Goal: Check status: Check status

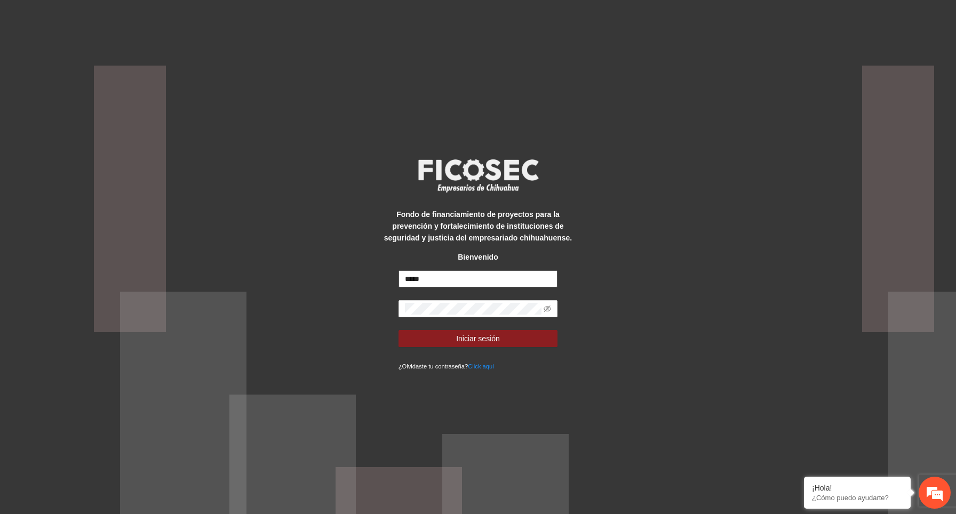
type input "*****"
click at [532, 279] on input "**********" at bounding box center [477, 278] width 159 height 17
drag, startPoint x: 526, startPoint y: 278, endPoint x: 713, endPoint y: 344, distance: 198.5
click at [713, 344] on div "**********" at bounding box center [478, 257] width 956 height 514
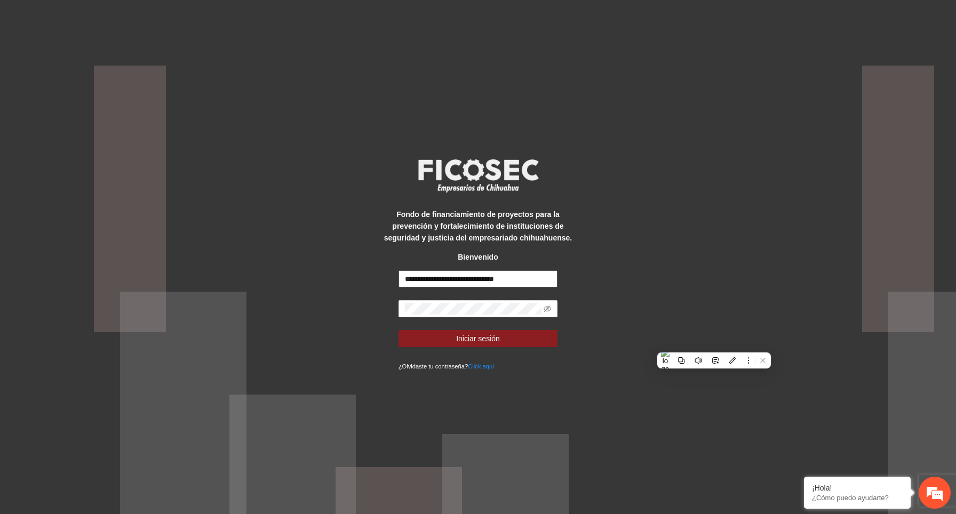
scroll to position [0, 0]
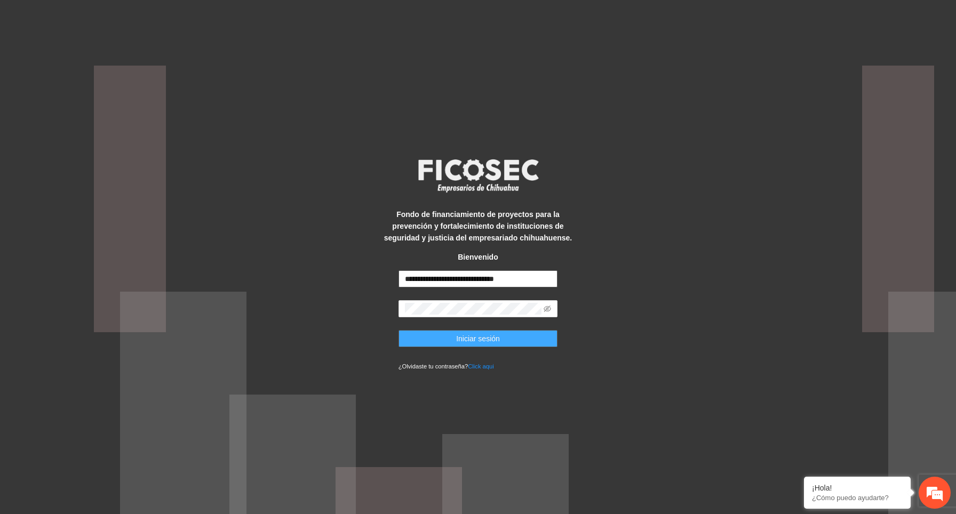
type input "**********"
click at [489, 331] on button "Iniciar sesión" at bounding box center [477, 338] width 159 height 17
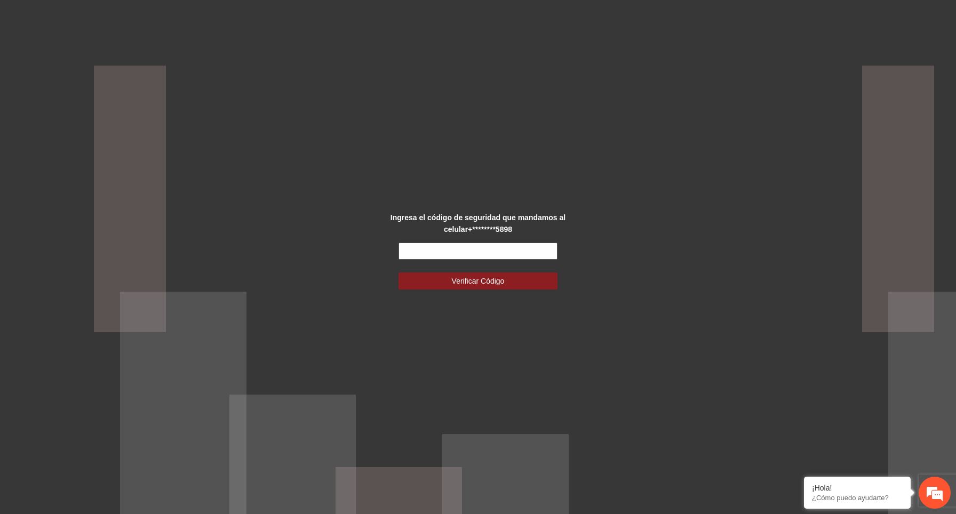
click at [487, 248] on input "text" at bounding box center [477, 251] width 159 height 17
type input "******"
click at [431, 283] on button "Verificar Código" at bounding box center [477, 280] width 159 height 17
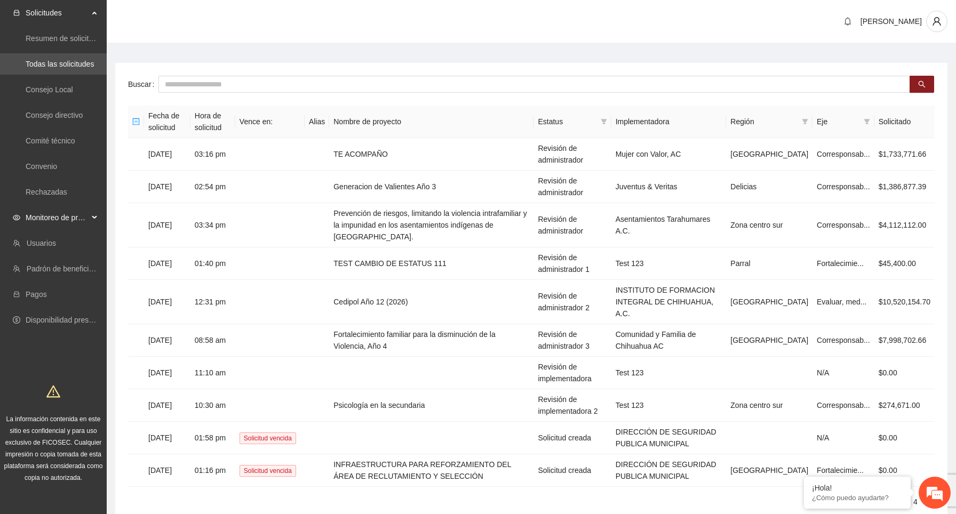
click at [88, 216] on span "Monitoreo de proyectos" at bounding box center [57, 217] width 63 height 21
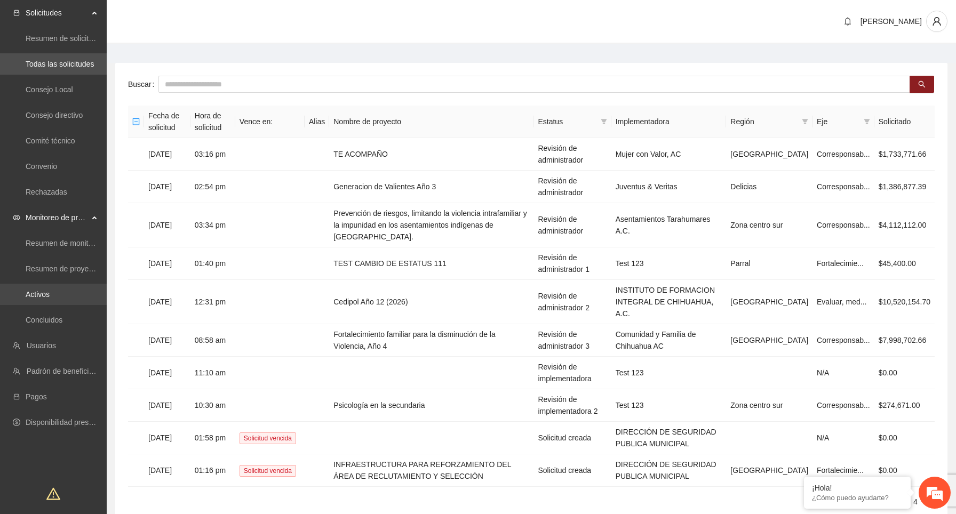
click at [50, 295] on link "Activos" at bounding box center [38, 294] width 24 height 9
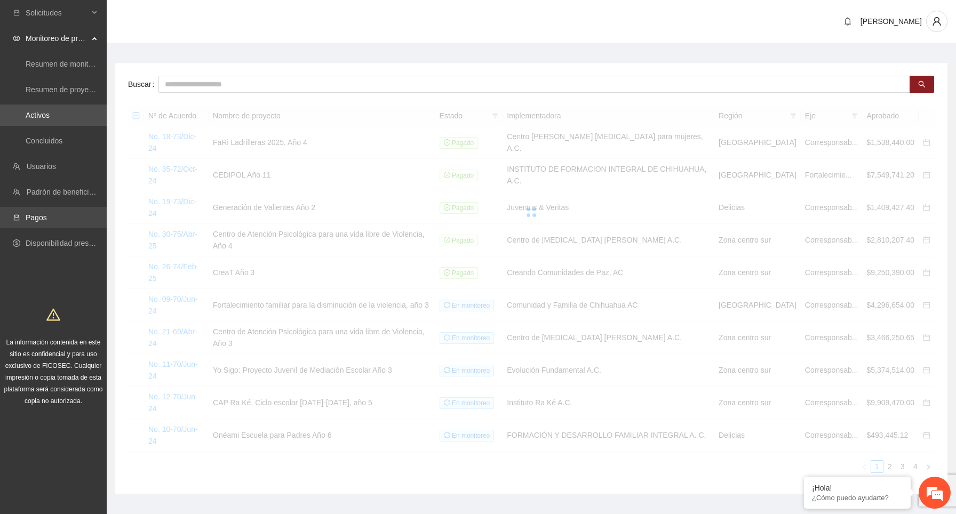
click at [47, 219] on link "Pagos" at bounding box center [36, 217] width 21 height 9
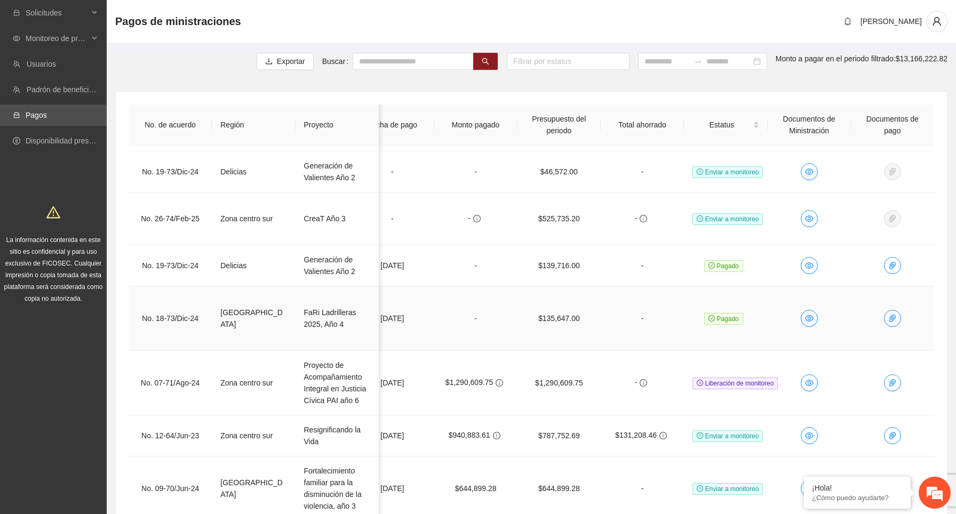
scroll to position [620, 528]
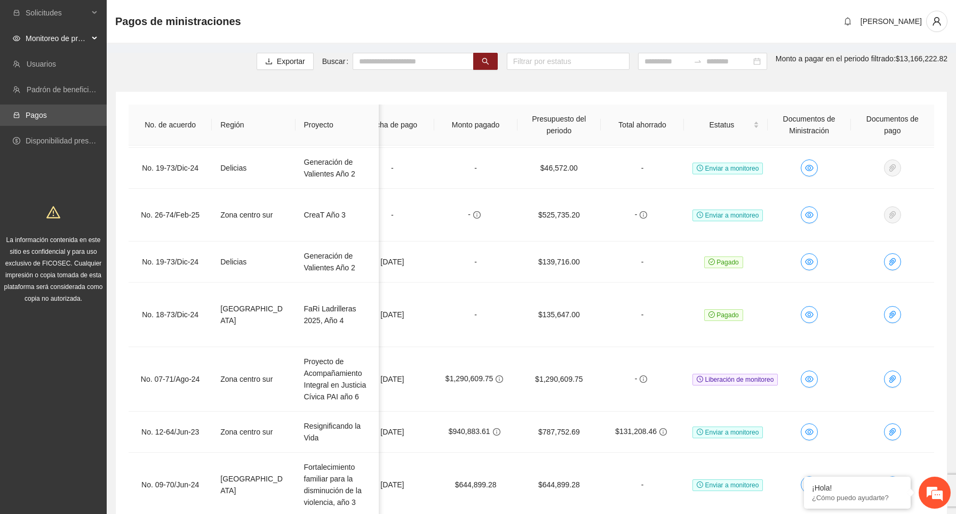
click at [89, 36] on div "Monitoreo de proyectos" at bounding box center [53, 38] width 107 height 21
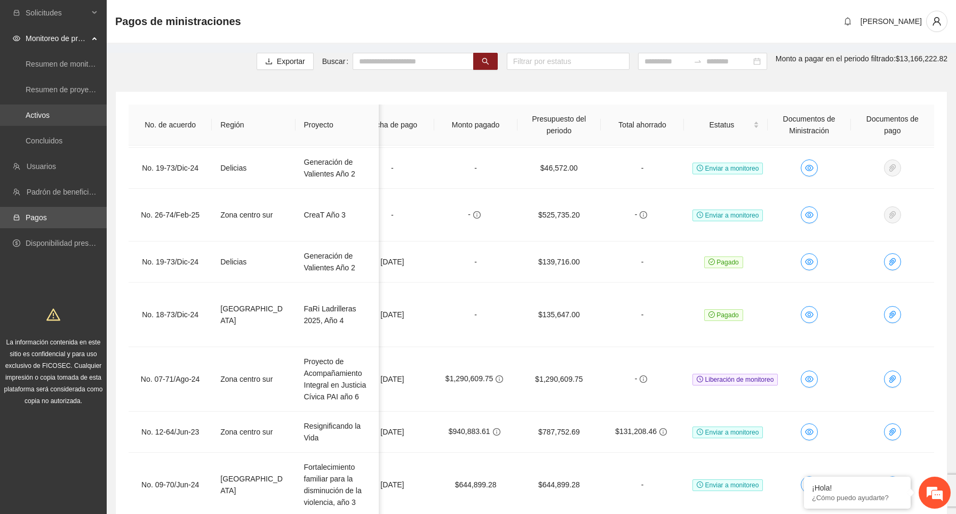
click at [50, 117] on link "Activos" at bounding box center [38, 115] width 24 height 9
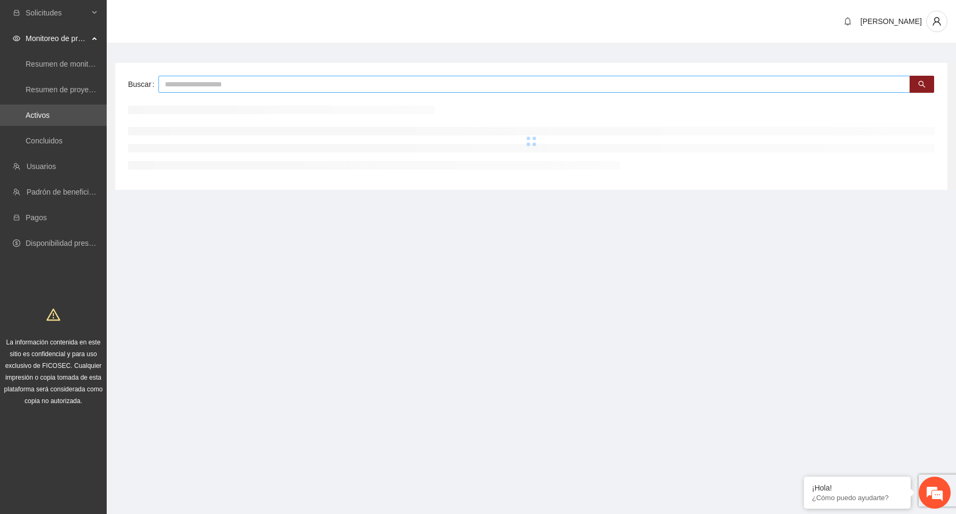
click at [226, 81] on input "text" at bounding box center [533, 84] width 751 height 17
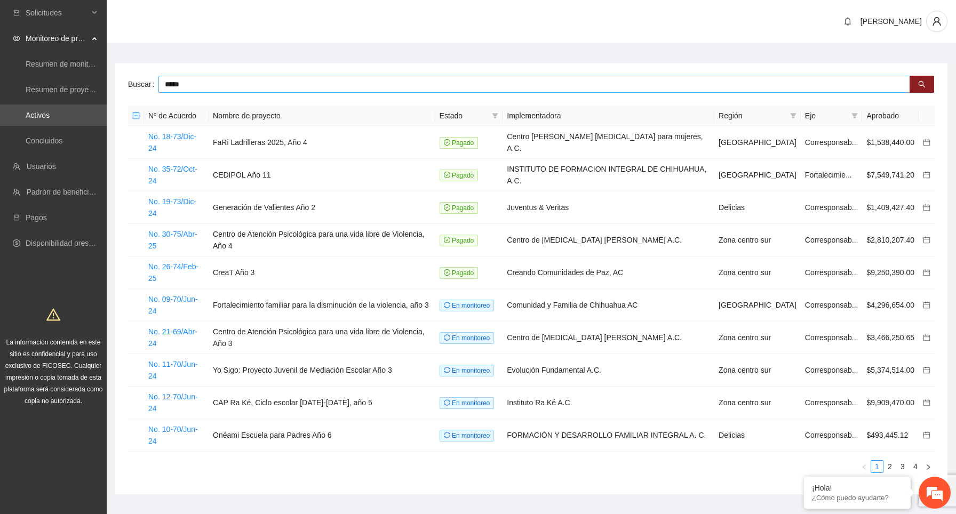
type input "*****"
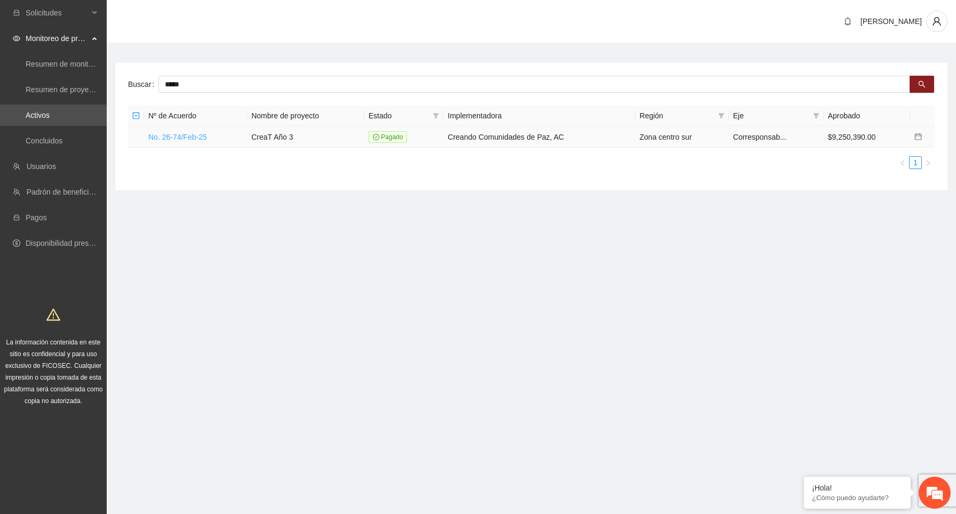
click at [200, 137] on link "No. 26-74/Feb-25" at bounding box center [177, 137] width 59 height 9
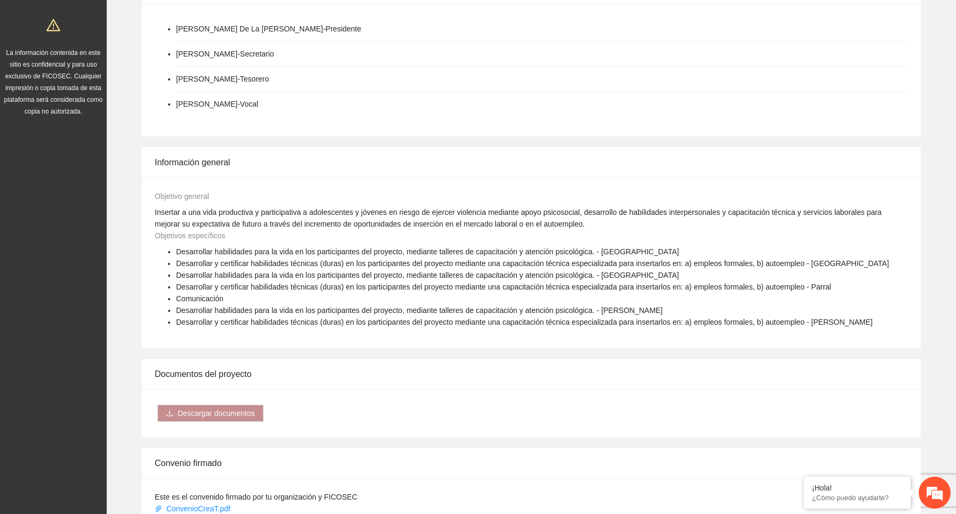
scroll to position [900, 0]
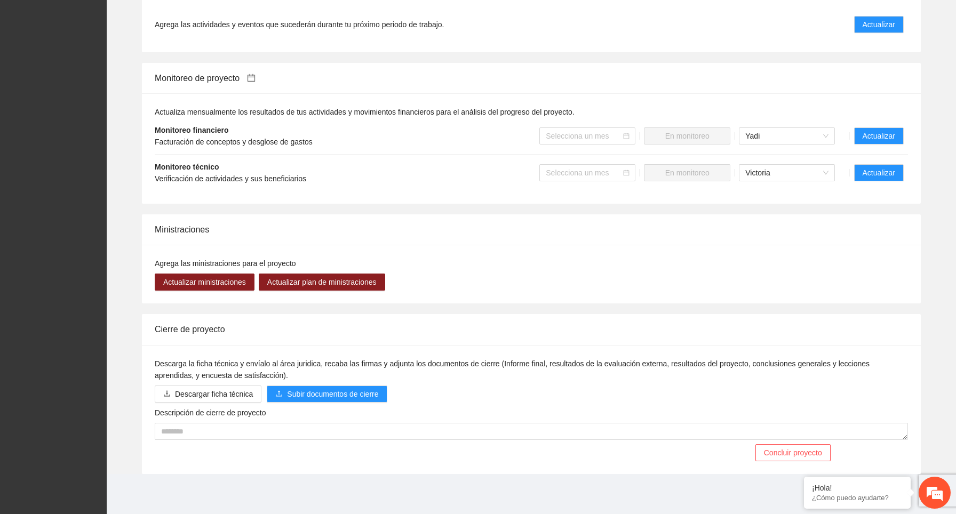
click at [255, 76] on icon "calendar" at bounding box center [251, 78] width 9 height 9
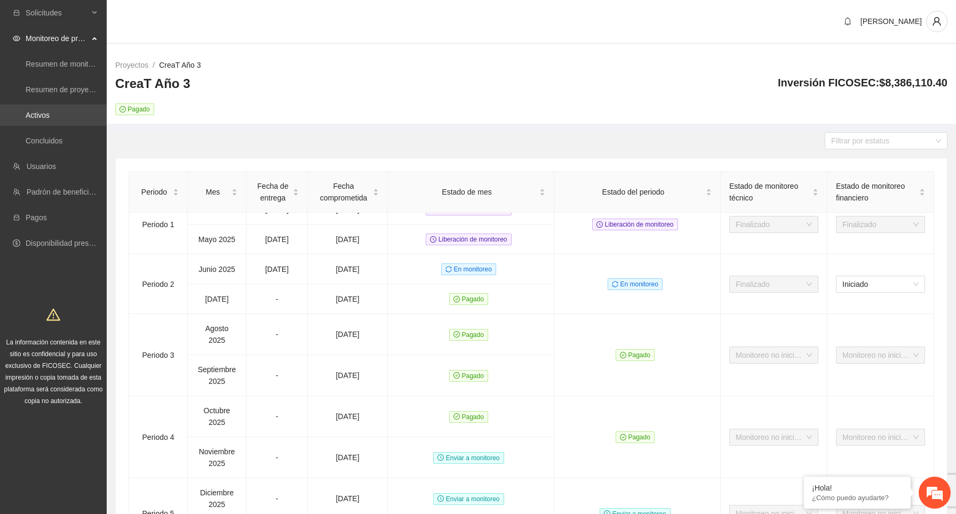
click at [50, 111] on link "Activos" at bounding box center [38, 115] width 24 height 9
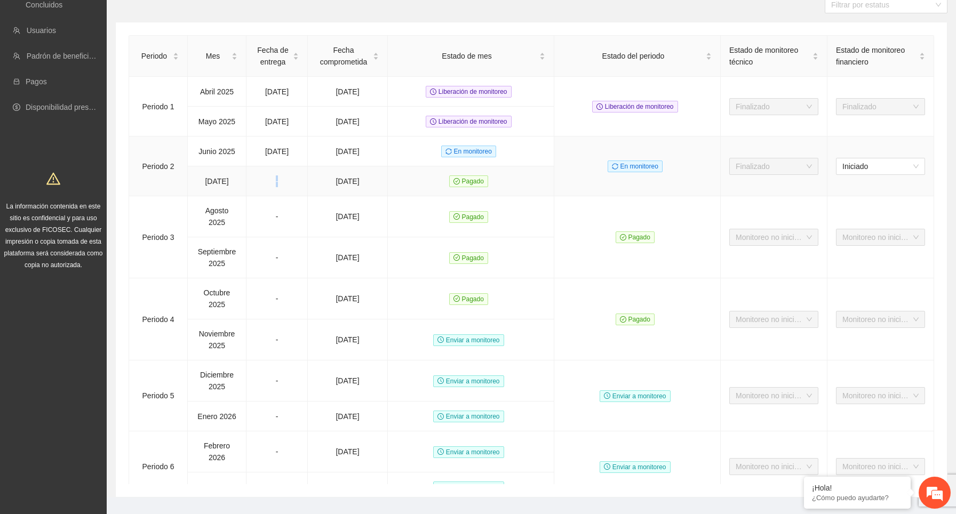
drag, startPoint x: 287, startPoint y: 180, endPoint x: 264, endPoint y: 178, distance: 23.6
click at [264, 178] on td "-" at bounding box center [276, 181] width 61 height 30
click at [47, 82] on link "Pagos" at bounding box center [36, 81] width 21 height 9
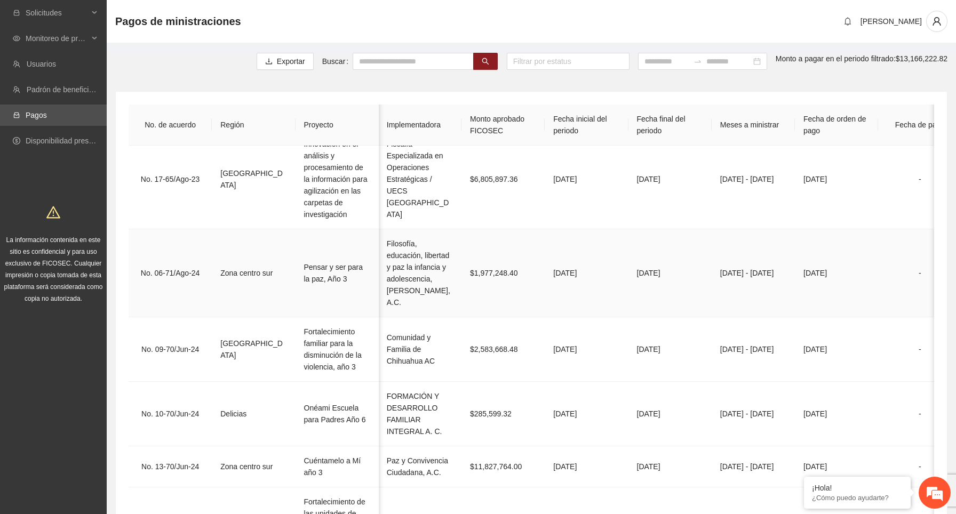
scroll to position [0, 49]
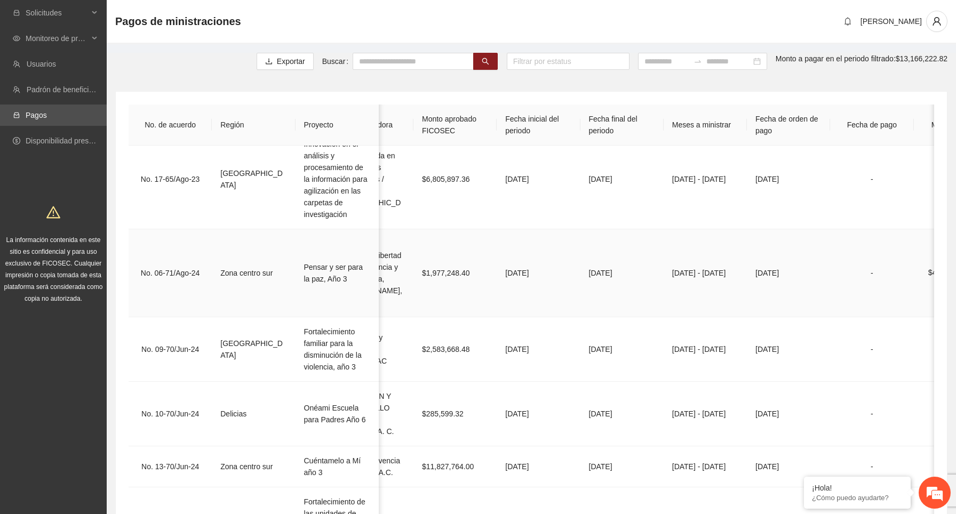
drag, startPoint x: 671, startPoint y: 259, endPoint x: 723, endPoint y: 275, distance: 54.5
click at [723, 275] on td "Enero 2025 - Febrero 2025" at bounding box center [704, 273] width 83 height 88
click at [709, 262] on td "Enero 2025 - Febrero 2025" at bounding box center [704, 273] width 83 height 88
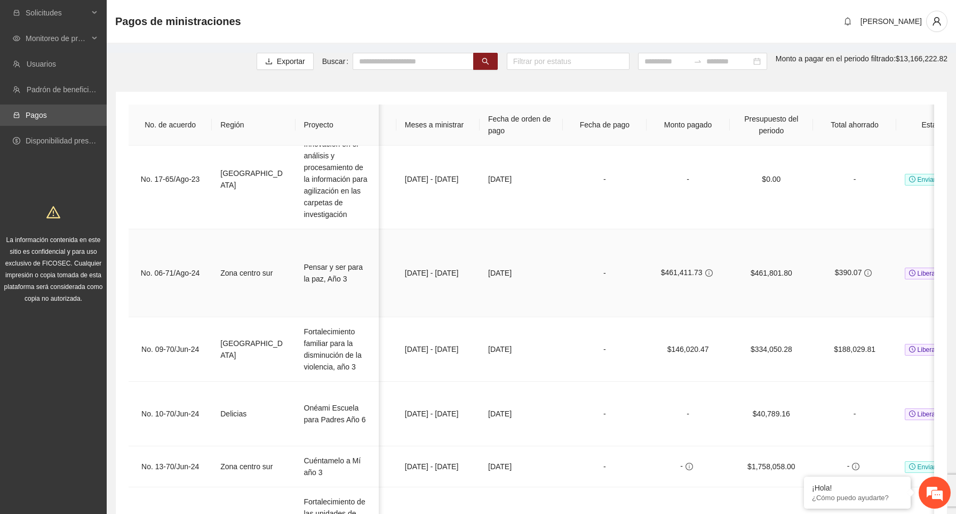
scroll to position [0, 319]
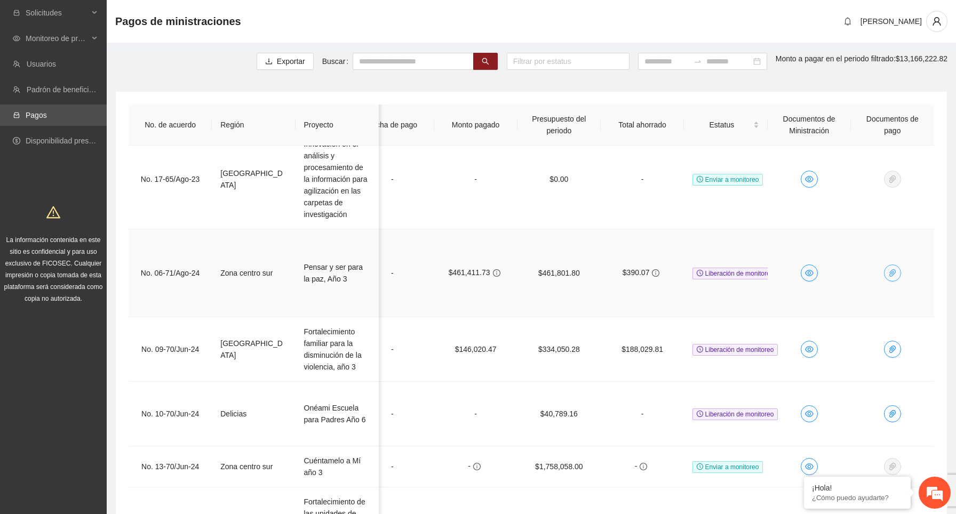
click at [899, 269] on span "paper-clip" at bounding box center [892, 273] width 16 height 9
click at [697, 242] on td "Liberación de monitoreo" at bounding box center [725, 273] width 83 height 88
click at [885, 272] on button "button" at bounding box center [892, 272] width 17 height 17
click at [891, 298] on td at bounding box center [892, 273] width 83 height 88
click at [892, 271] on icon "paper-clip" at bounding box center [892, 273] width 9 height 9
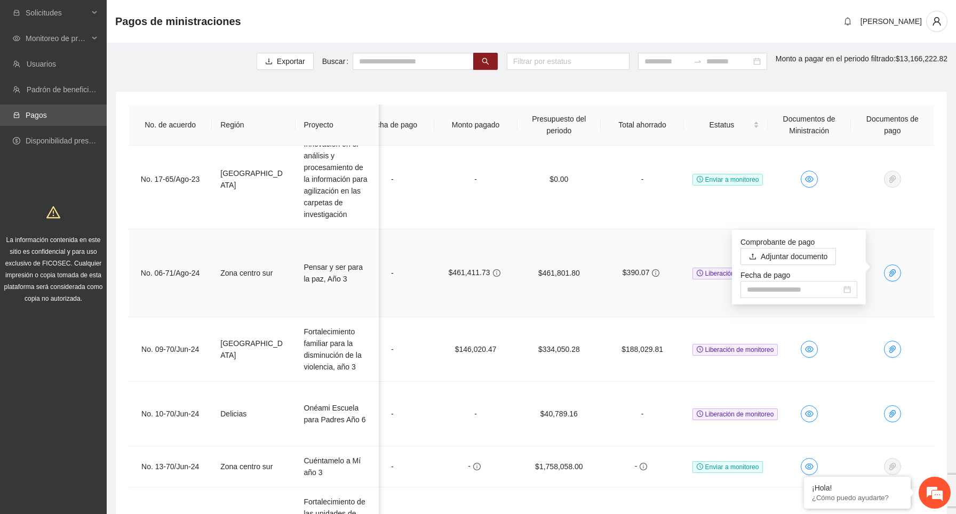
click at [914, 238] on td at bounding box center [892, 273] width 83 height 88
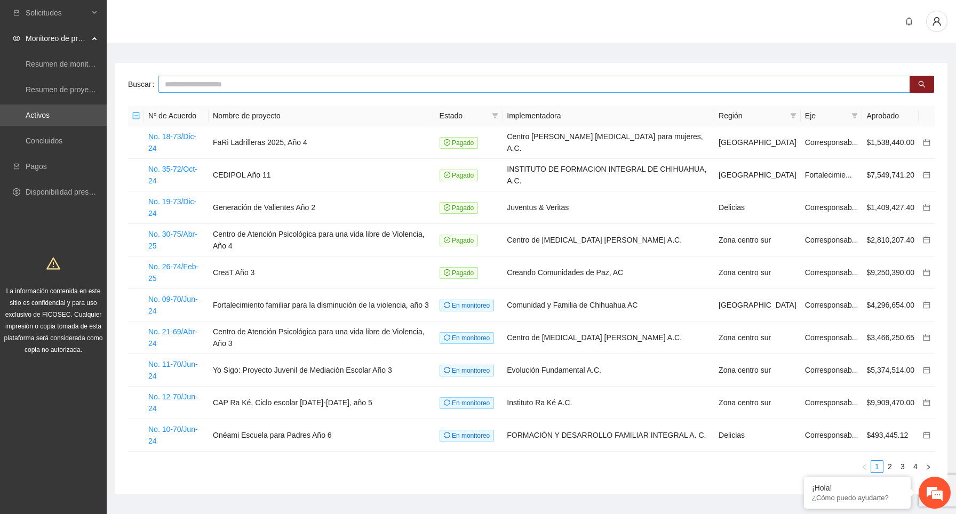
click at [233, 87] on input "text" at bounding box center [533, 84] width 751 height 17
type input "*****"
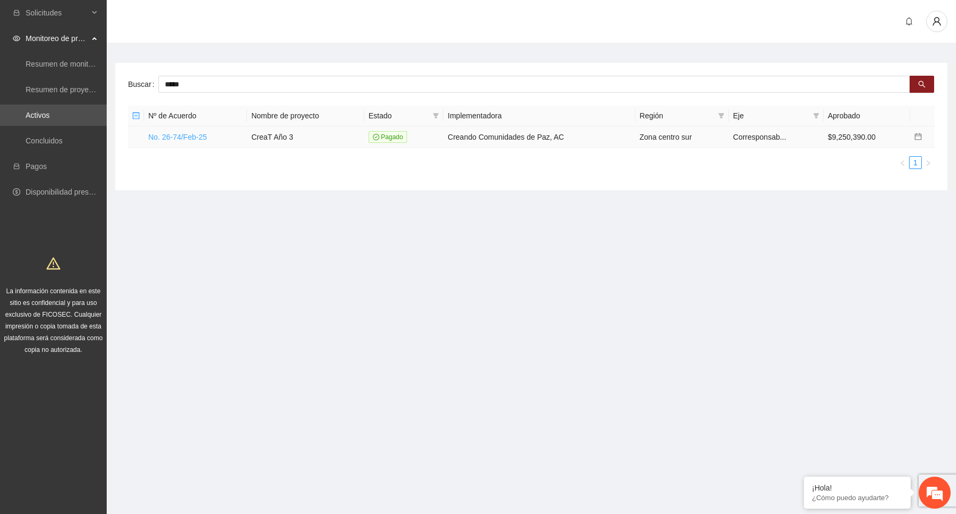
click at [202, 134] on link "No. 26-74/Feb-25" at bounding box center [177, 137] width 59 height 9
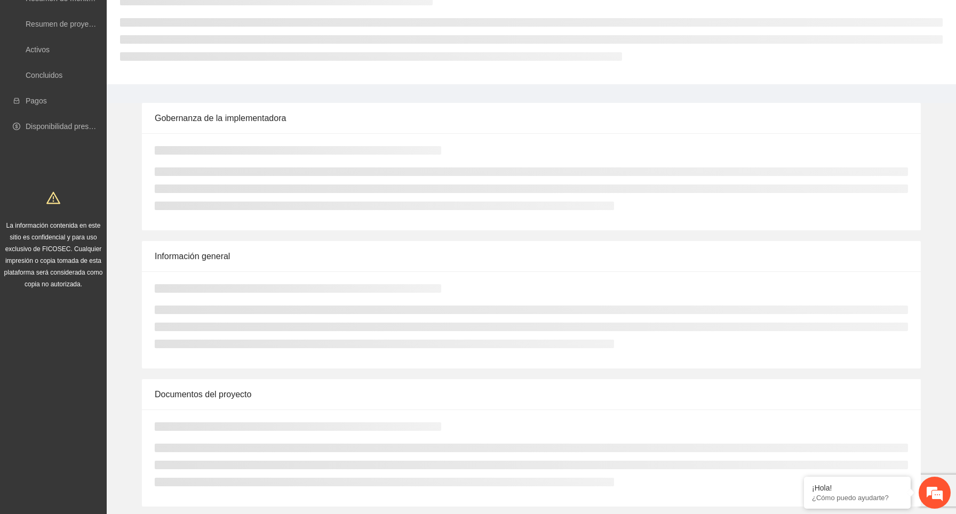
scroll to position [723, 0]
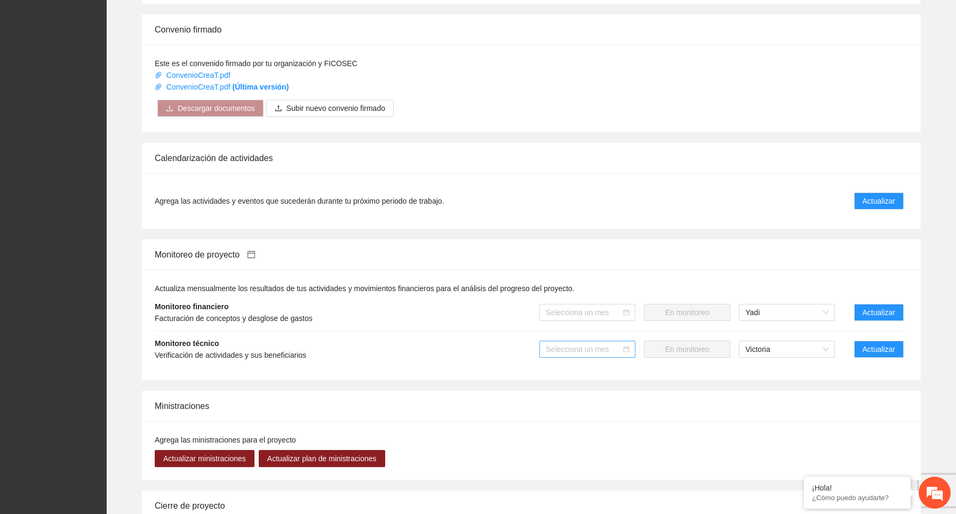
click at [578, 349] on input "search" at bounding box center [584, 349] width 76 height 16
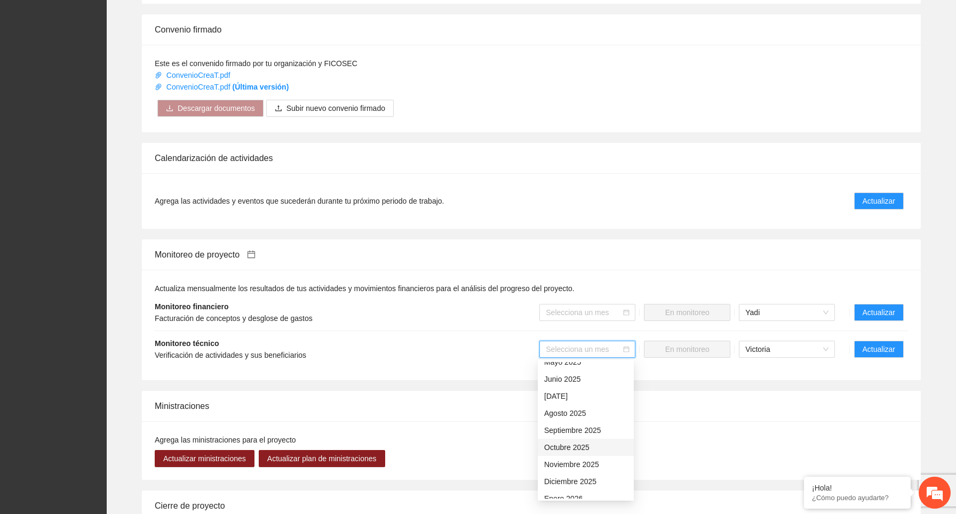
click at [609, 444] on div "Octubre 2025" at bounding box center [585, 448] width 83 height 12
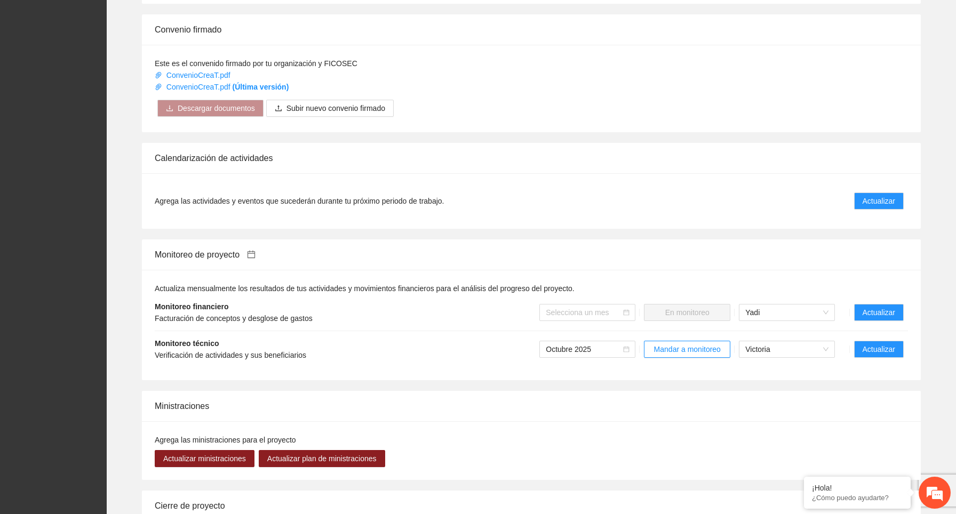
click at [712, 378] on div "Actualiza mensualmente los resultados de tus actividades y movimientos financie…" at bounding box center [531, 325] width 779 height 110
click at [599, 354] on span "Octubre 2025" at bounding box center [587, 349] width 83 height 16
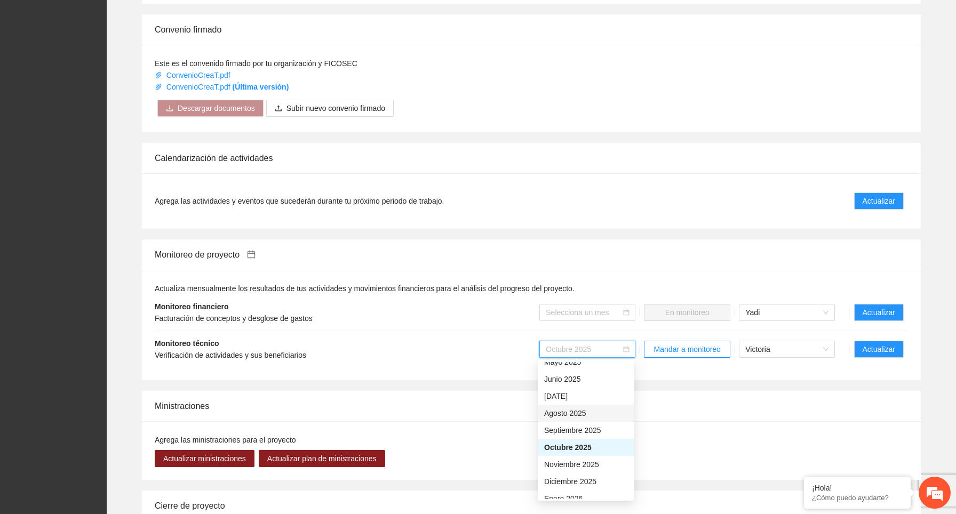
click at [589, 413] on div "Agosto 2025" at bounding box center [585, 413] width 83 height 12
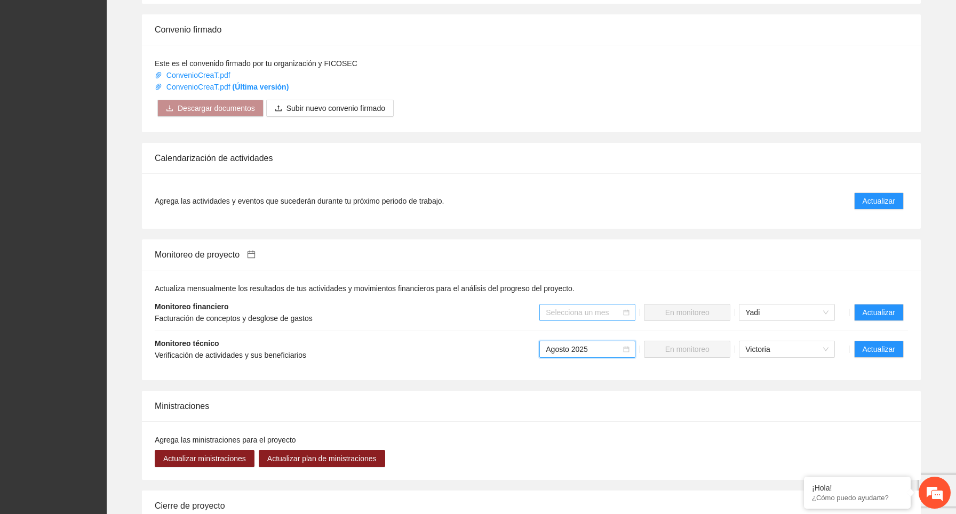
click at [590, 311] on input "search" at bounding box center [584, 312] width 76 height 16
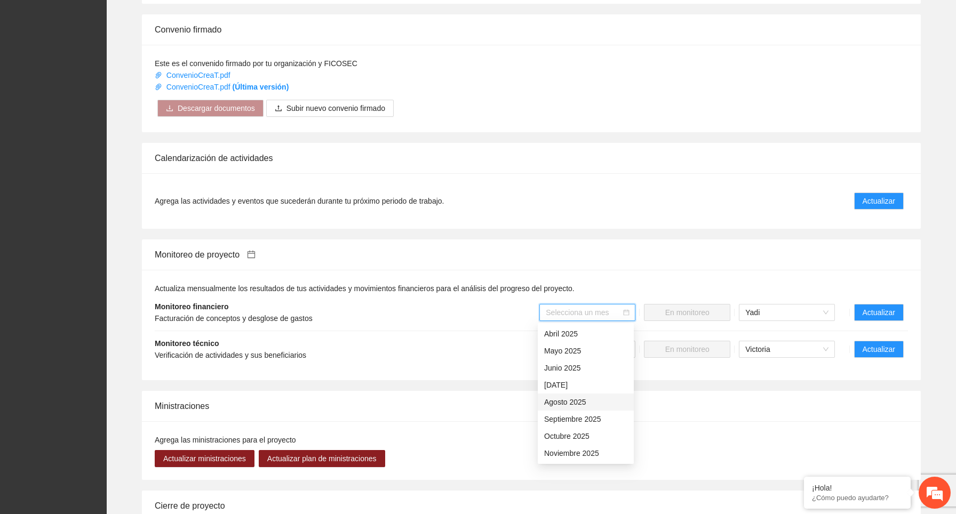
click at [584, 400] on div "Agosto 2025" at bounding box center [585, 402] width 83 height 12
click at [596, 320] on div "Agosto 2025" at bounding box center [587, 312] width 96 height 17
click at [593, 418] on div "Septiembre 2025" at bounding box center [585, 419] width 83 height 12
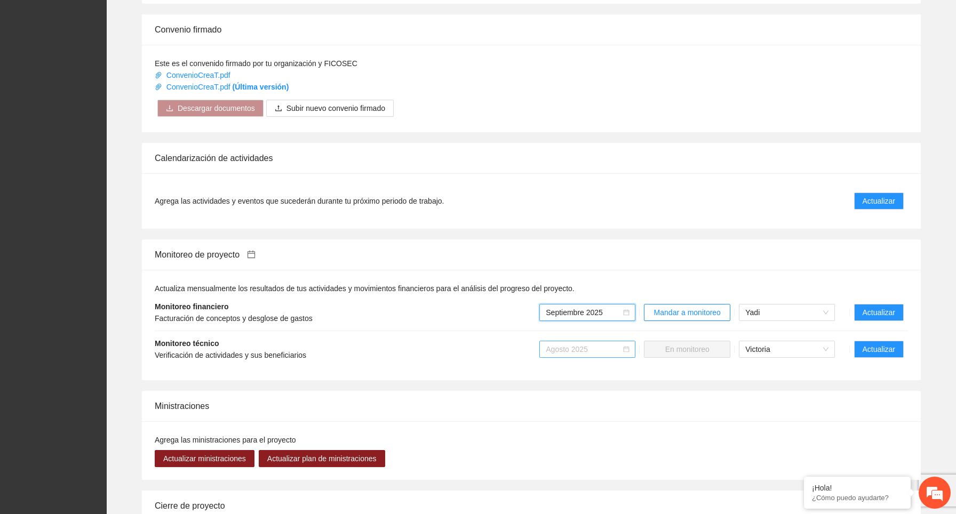
click at [587, 352] on span "Agosto 2025" at bounding box center [587, 349] width 83 height 16
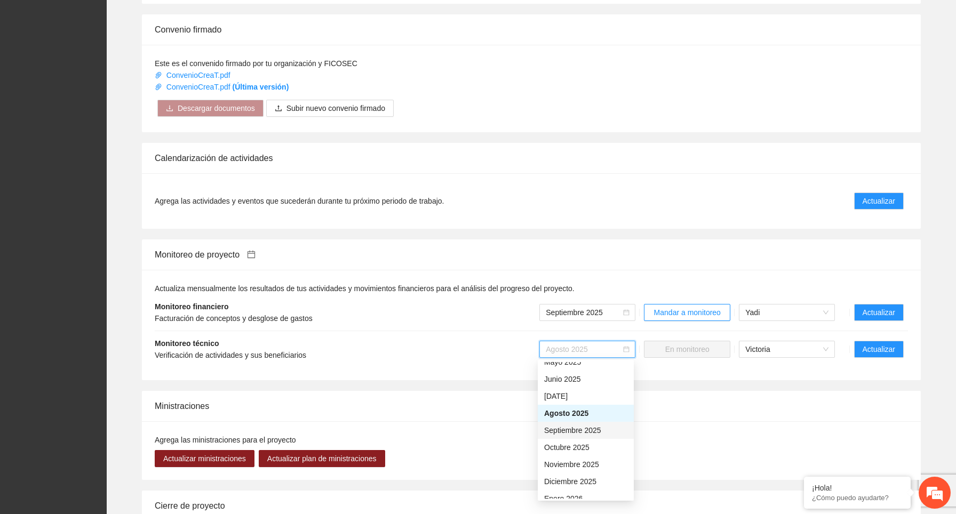
click at [589, 430] on div "Septiembre 2025" at bounding box center [585, 430] width 83 height 12
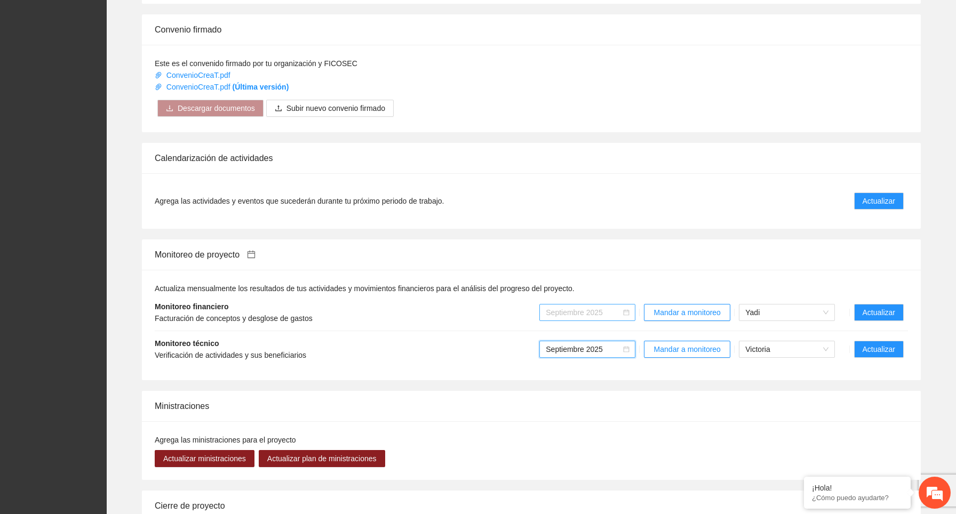
click at [573, 316] on span "Septiembre 2025" at bounding box center [587, 312] width 83 height 16
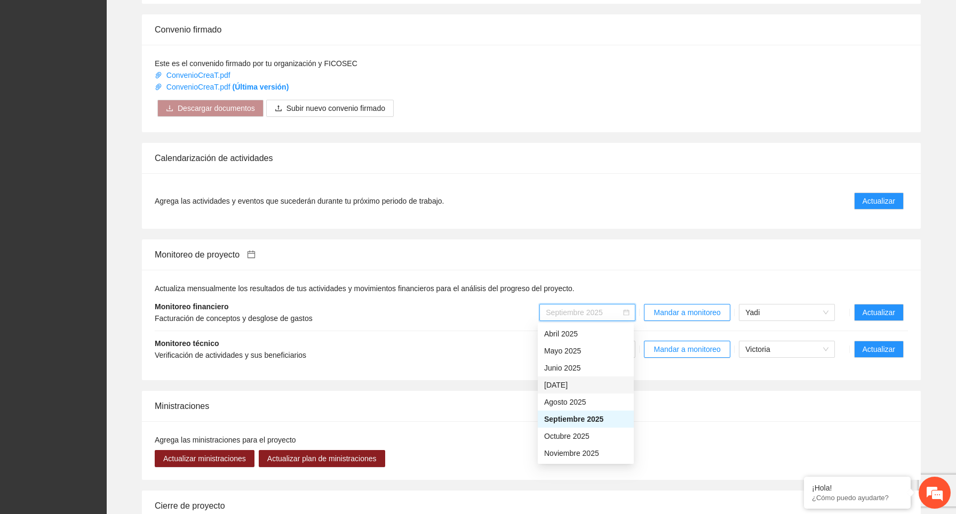
click at [566, 383] on div "Julio 2025" at bounding box center [585, 385] width 83 height 12
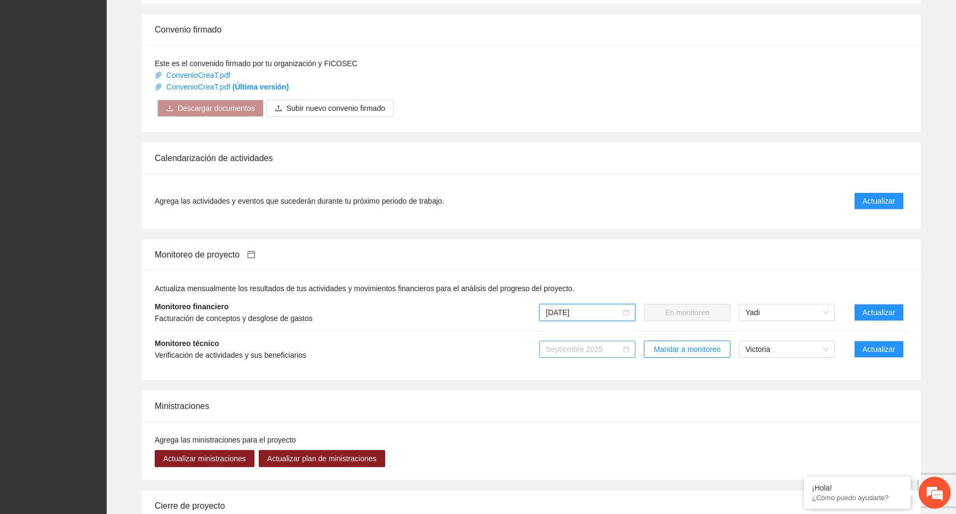
click at [585, 348] on span "Septiembre 2025" at bounding box center [587, 349] width 83 height 16
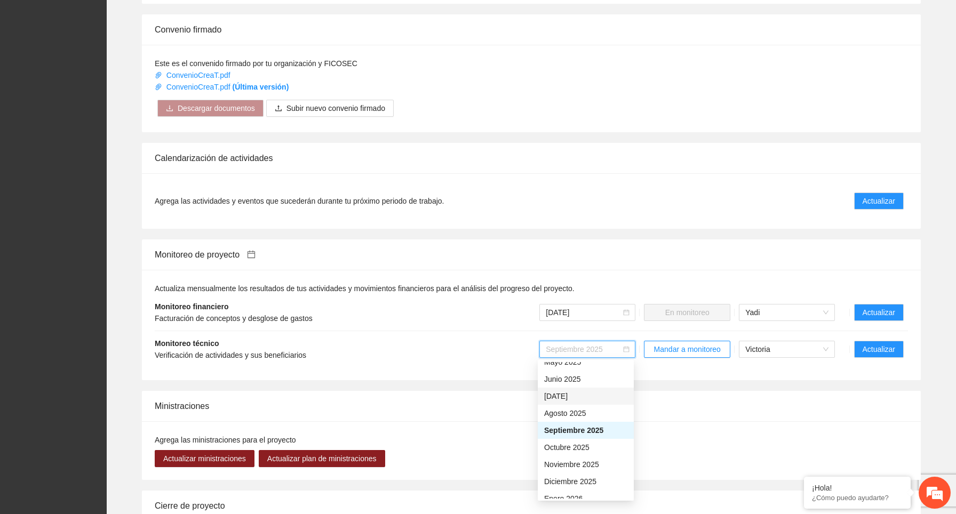
click at [567, 396] on div "Julio 2025" at bounding box center [585, 396] width 83 height 12
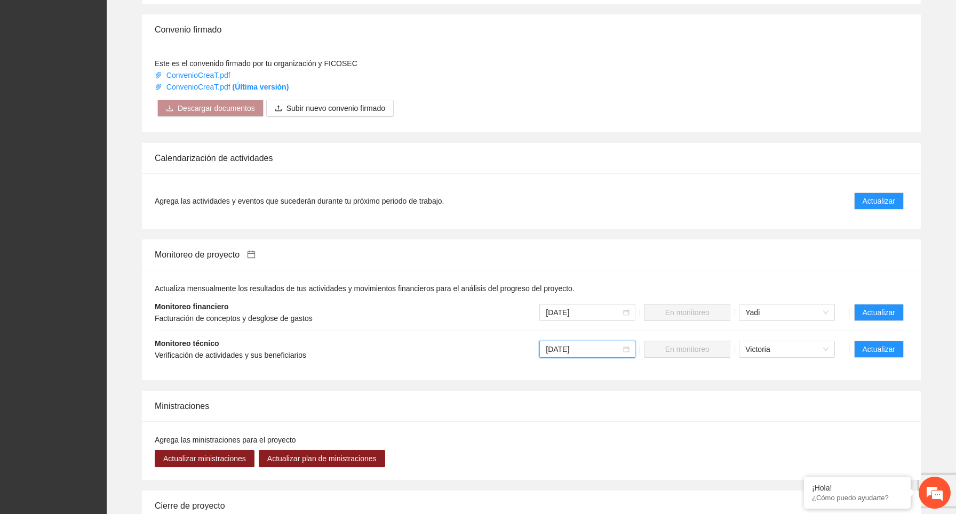
click at [581, 353] on span "Julio 2025" at bounding box center [587, 349] width 83 height 16
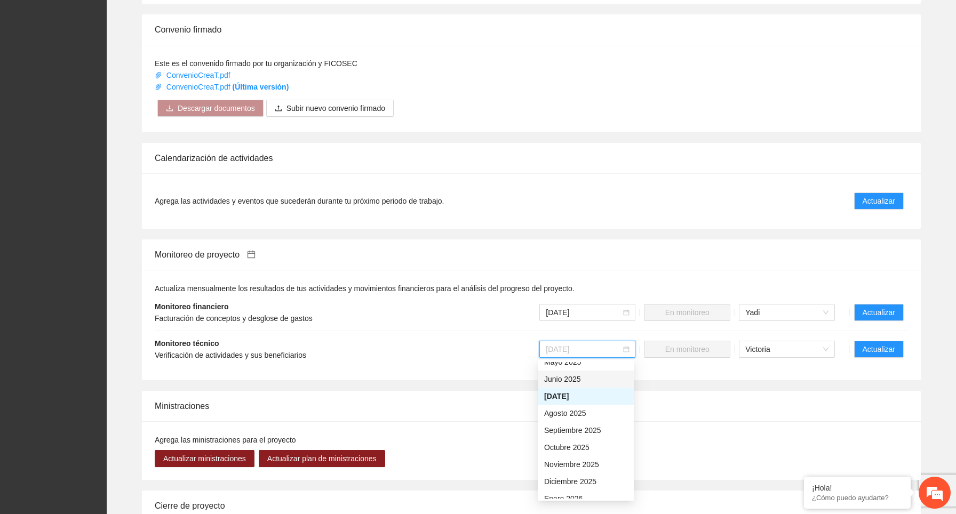
click at [573, 383] on div "Junio 2025" at bounding box center [585, 379] width 83 height 12
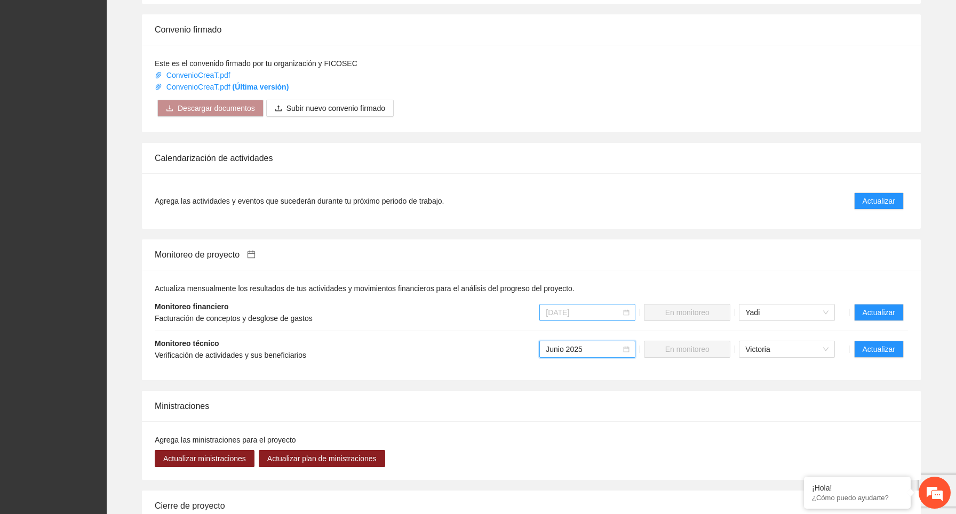
click at [579, 314] on span "Julio 2025" at bounding box center [587, 312] width 83 height 16
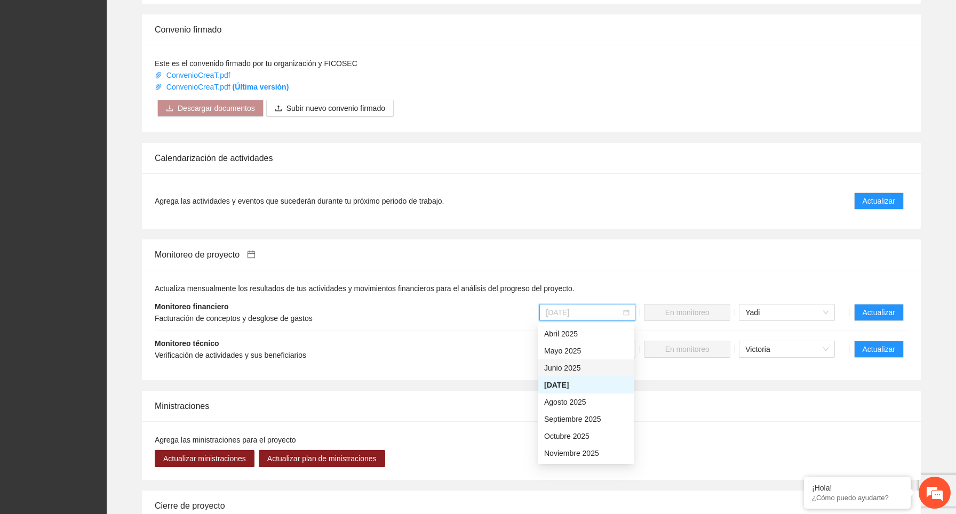
click at [574, 371] on div "Junio 2025" at bounding box center [585, 368] width 83 height 12
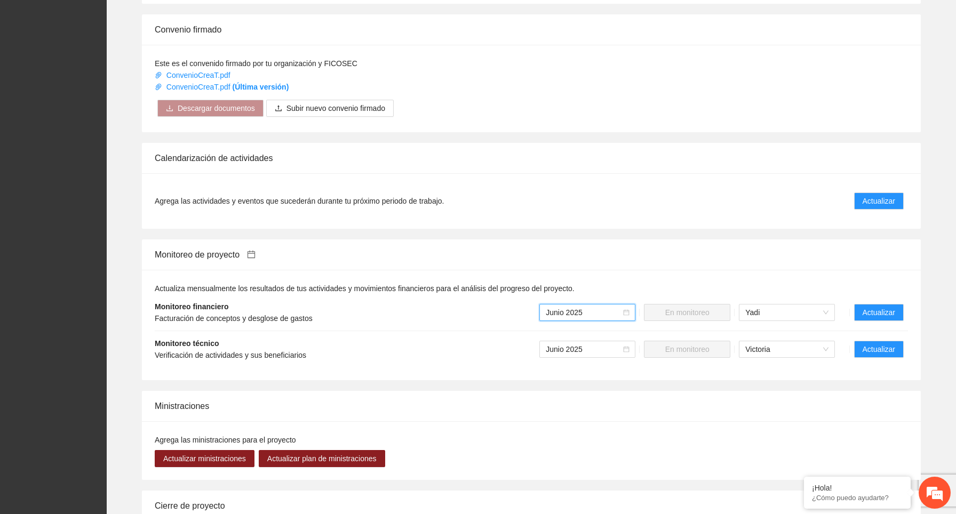
click at [606, 312] on span "Junio 2025" at bounding box center [587, 312] width 83 height 16
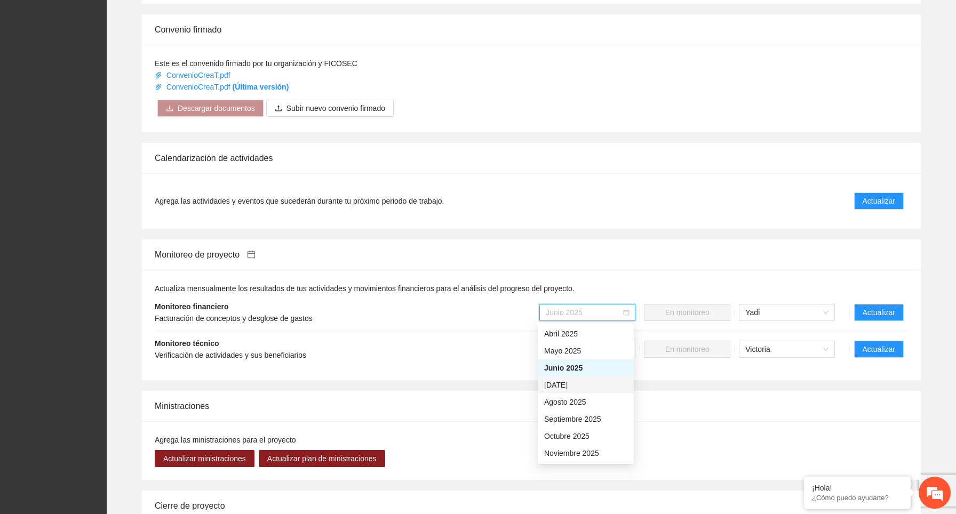
click at [576, 390] on div "Julio 2025" at bounding box center [585, 385] width 83 height 12
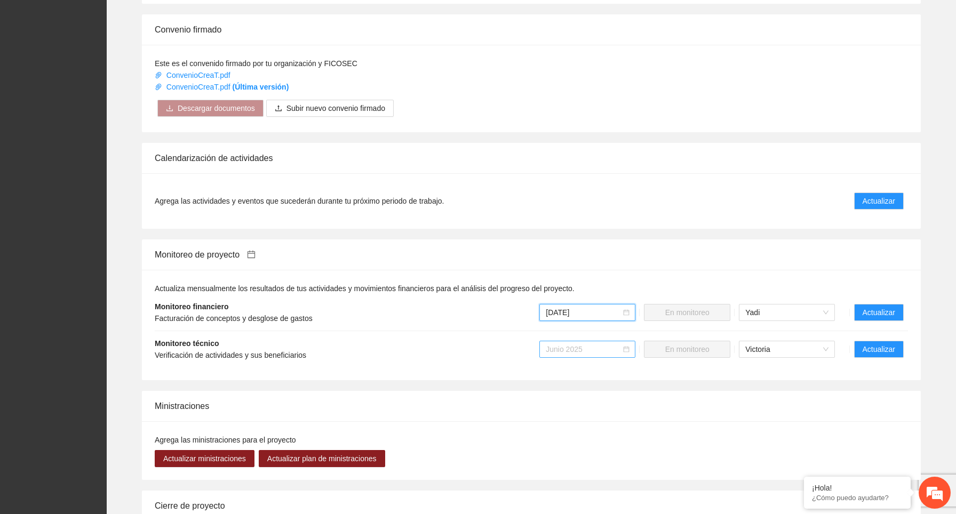
click at [568, 350] on span "Junio 2025" at bounding box center [587, 349] width 83 height 16
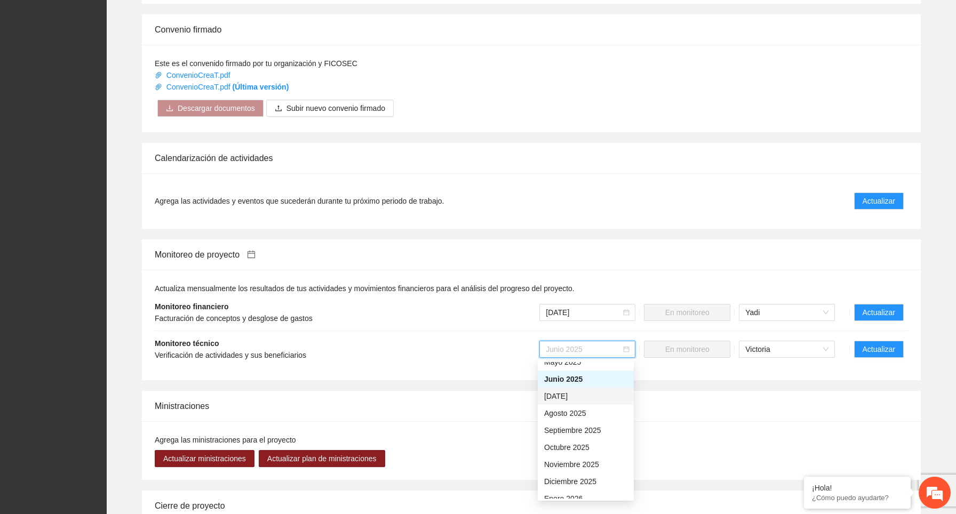
click at [570, 395] on div "Julio 2025" at bounding box center [585, 396] width 83 height 12
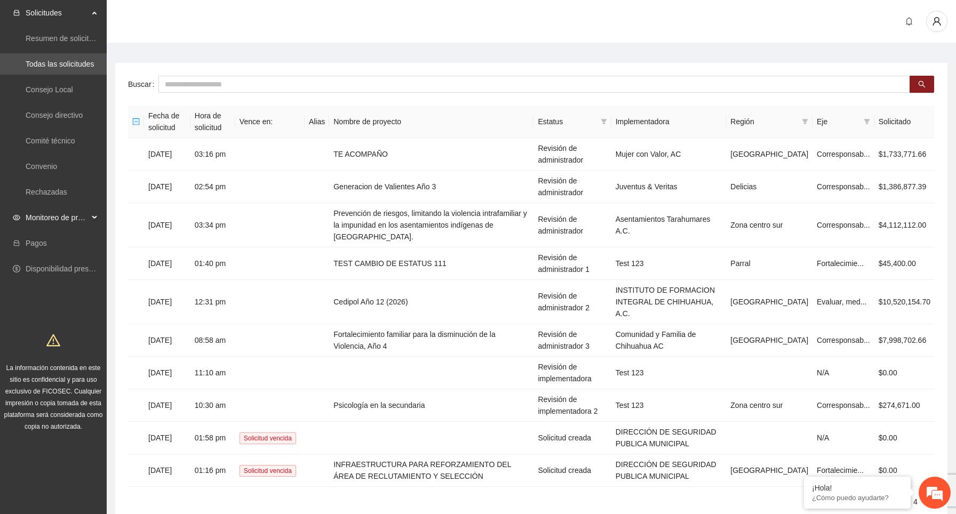
click at [76, 213] on span "Monitoreo de proyectos" at bounding box center [57, 217] width 63 height 21
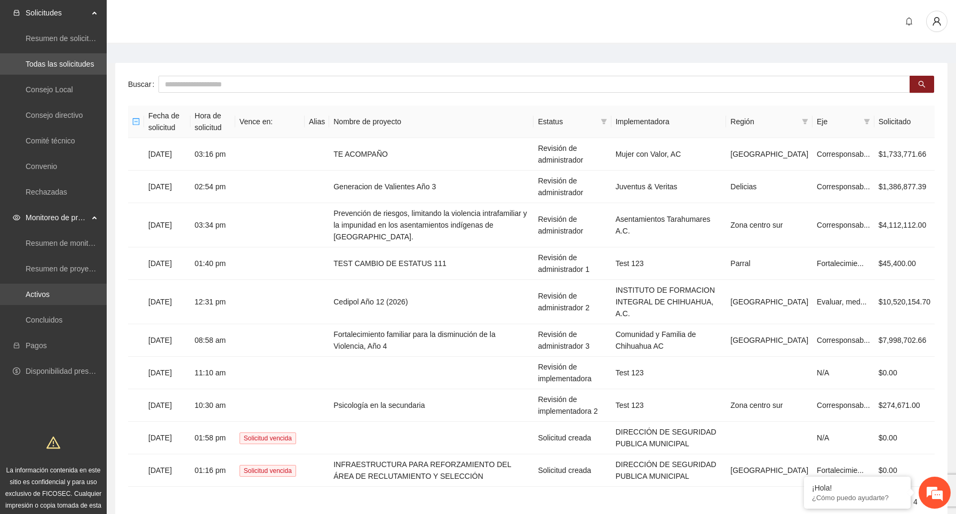
click at [50, 292] on link "Activos" at bounding box center [38, 294] width 24 height 9
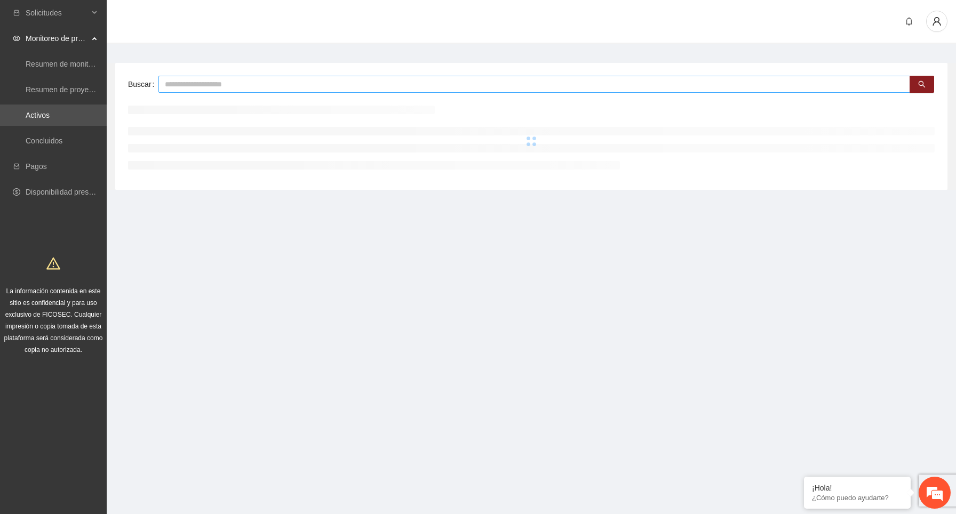
click at [234, 85] on input "text" at bounding box center [533, 84] width 751 height 17
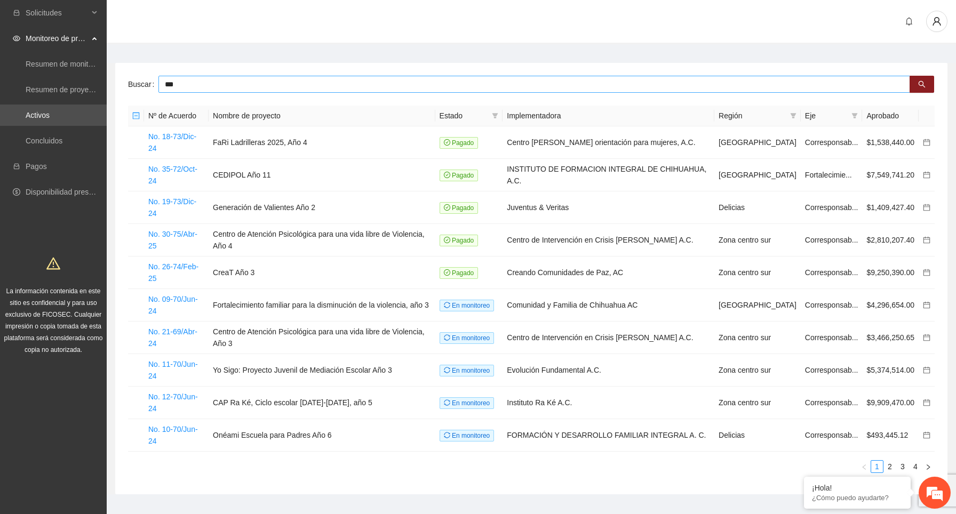
type input "***"
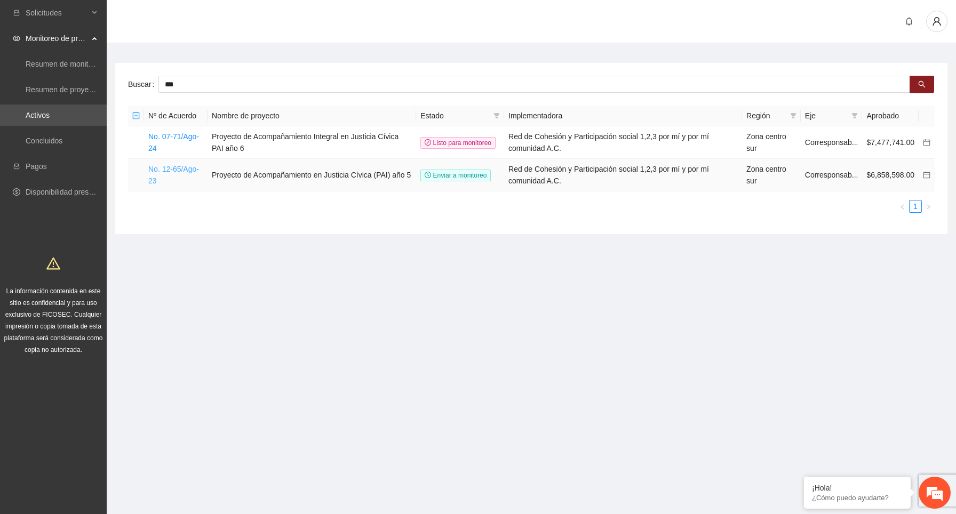
click at [190, 170] on link "No. 12-65/Ago-23" at bounding box center [173, 175] width 51 height 20
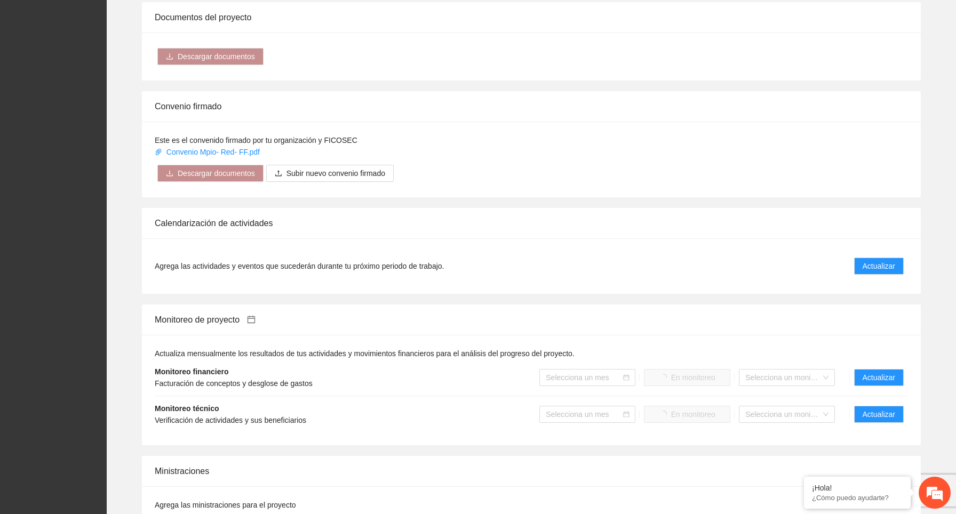
scroll to position [1018, 0]
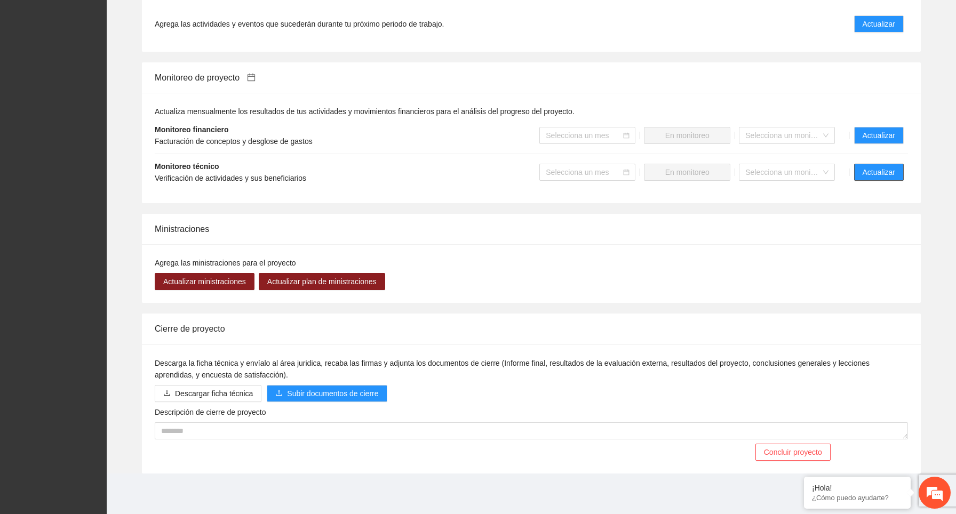
click at [873, 174] on span "Actualizar" at bounding box center [878, 172] width 33 height 12
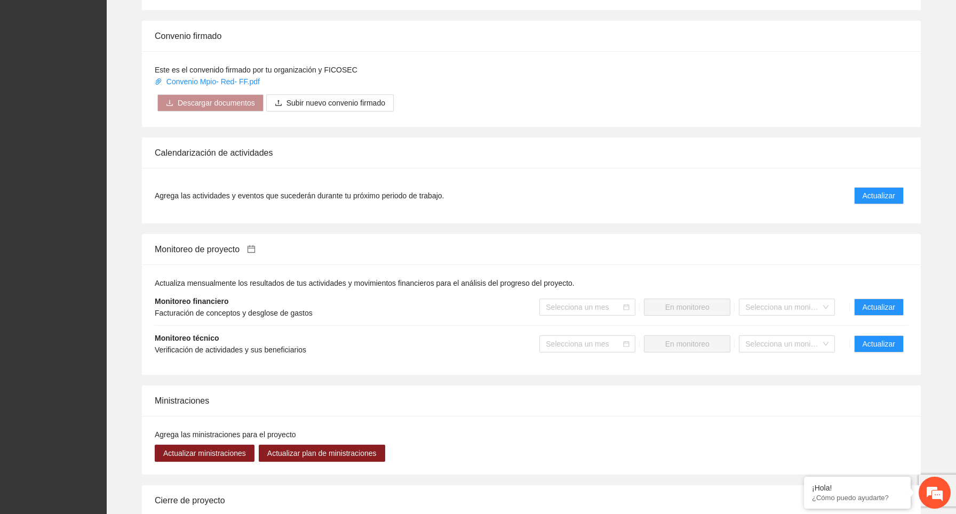
scroll to position [1018, 0]
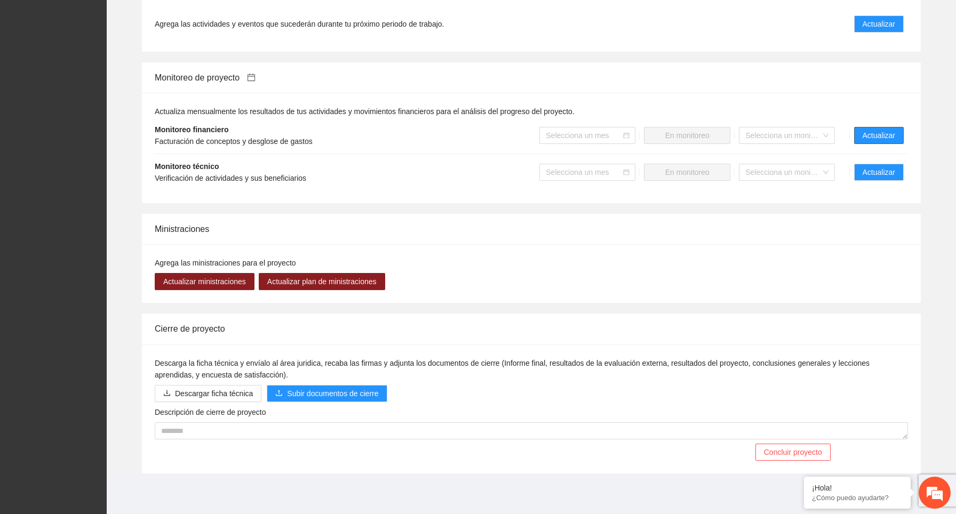
click at [877, 135] on span "Actualizar" at bounding box center [878, 136] width 33 height 12
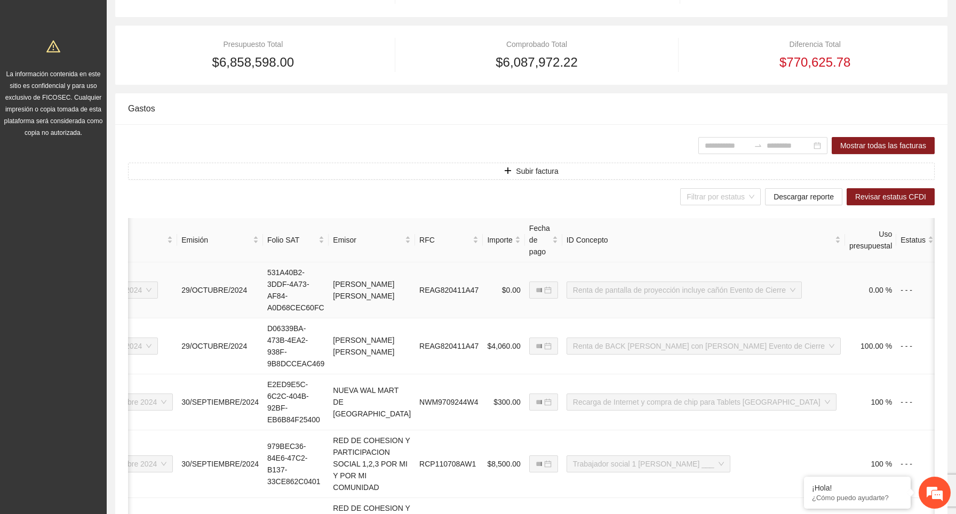
scroll to position [0, 104]
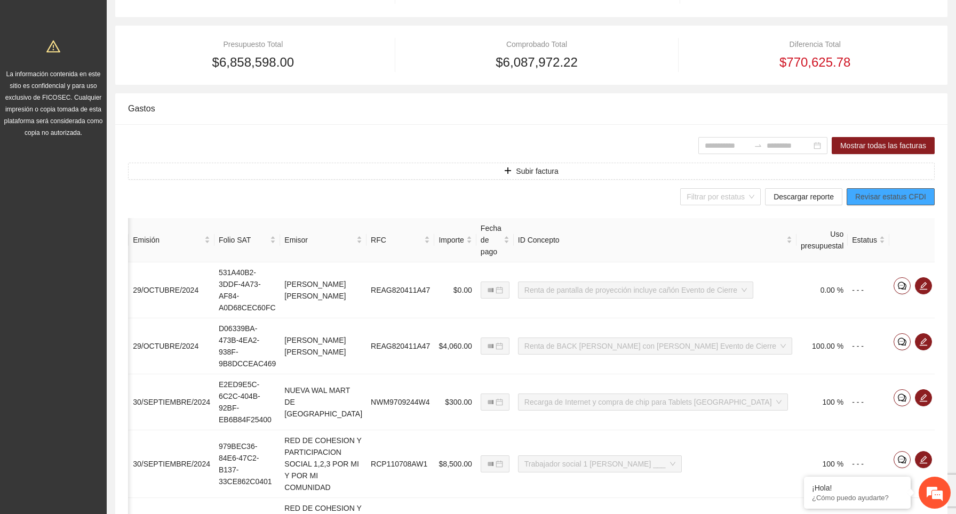
click at [888, 198] on span "Revisar estatus CFDI" at bounding box center [890, 197] width 71 height 12
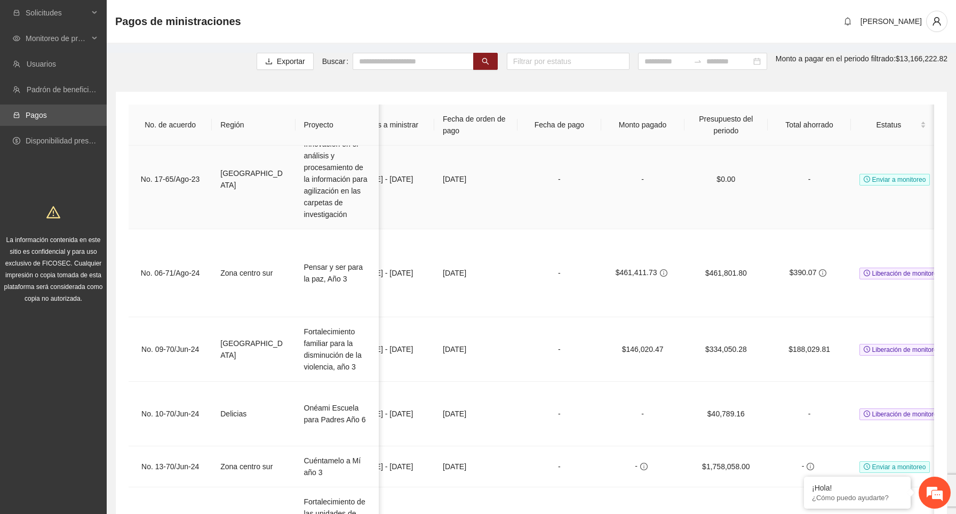
scroll to position [0, 361]
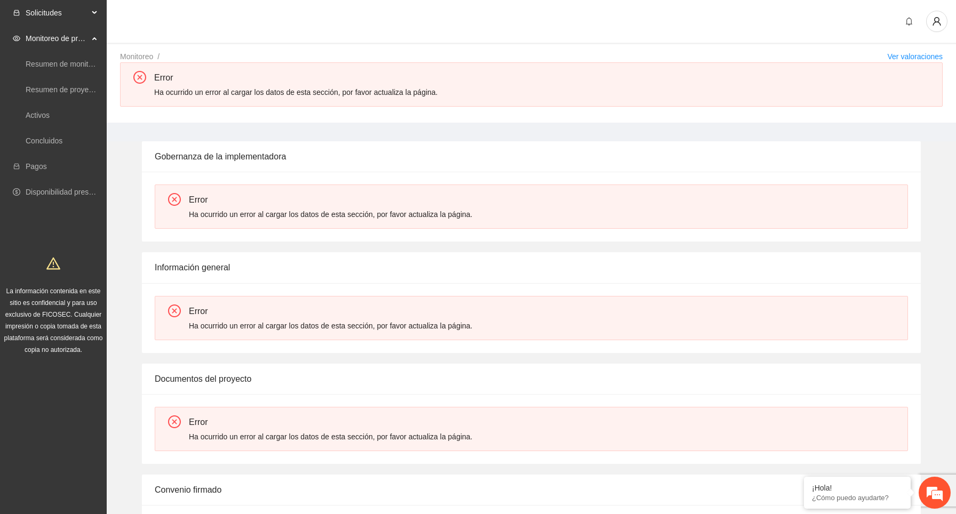
click at [91, 17] on div "Solicitudes" at bounding box center [53, 12] width 107 height 21
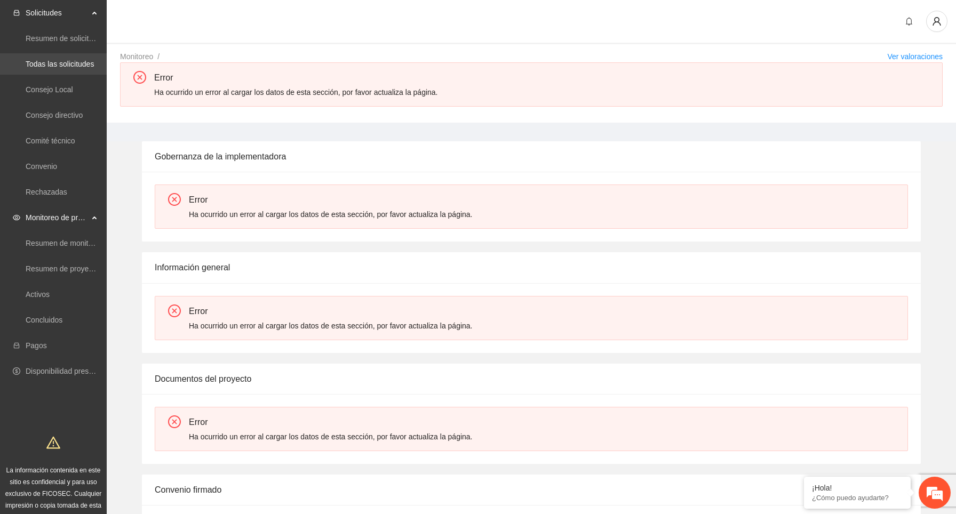
click at [67, 67] on link "Todas las solicitudes" at bounding box center [60, 64] width 68 height 9
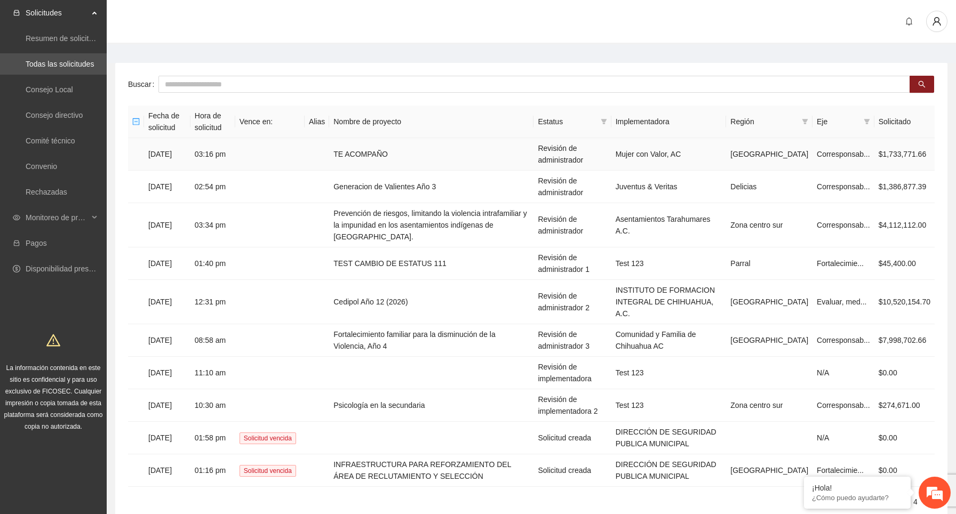
click at [304, 155] on td at bounding box center [269, 154] width 69 height 33
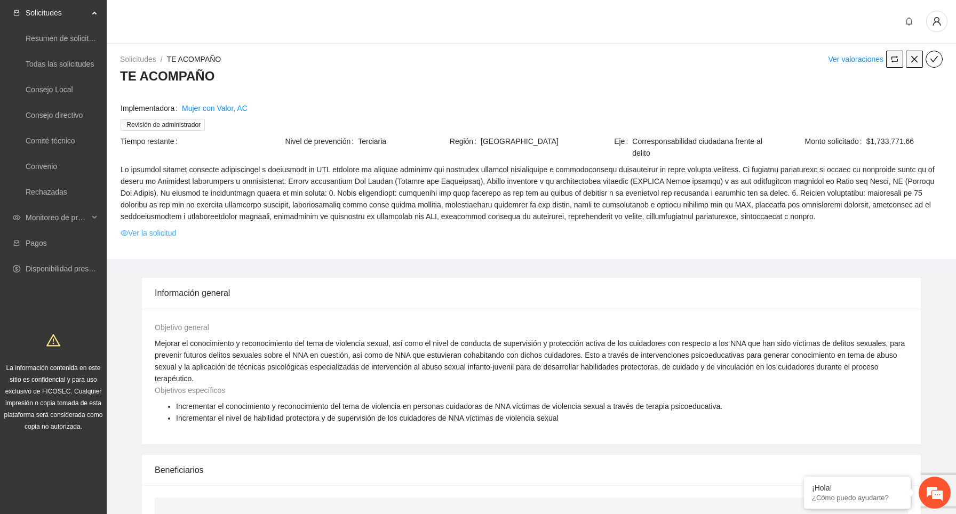
click at [171, 239] on link "Ver la solicitud" at bounding box center [148, 233] width 55 height 12
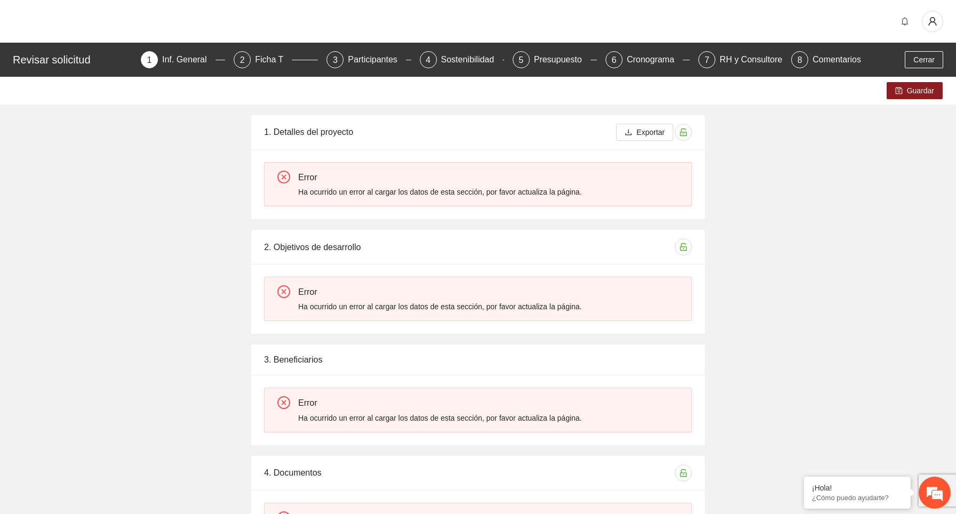
click at [445, 5] on div at bounding box center [478, 21] width 956 height 43
click at [375, 60] on div "Participantes" at bounding box center [377, 59] width 58 height 17
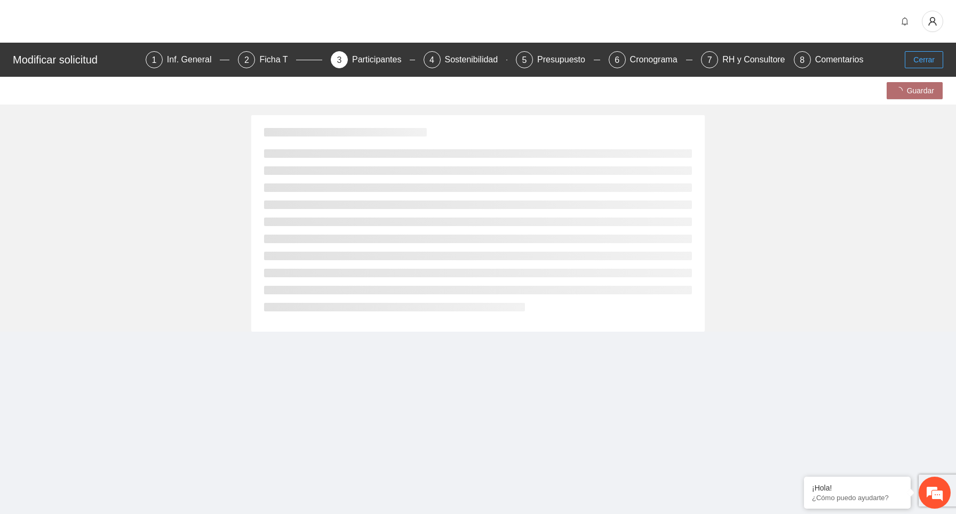
click at [929, 59] on span "Cerrar" at bounding box center [923, 60] width 21 height 12
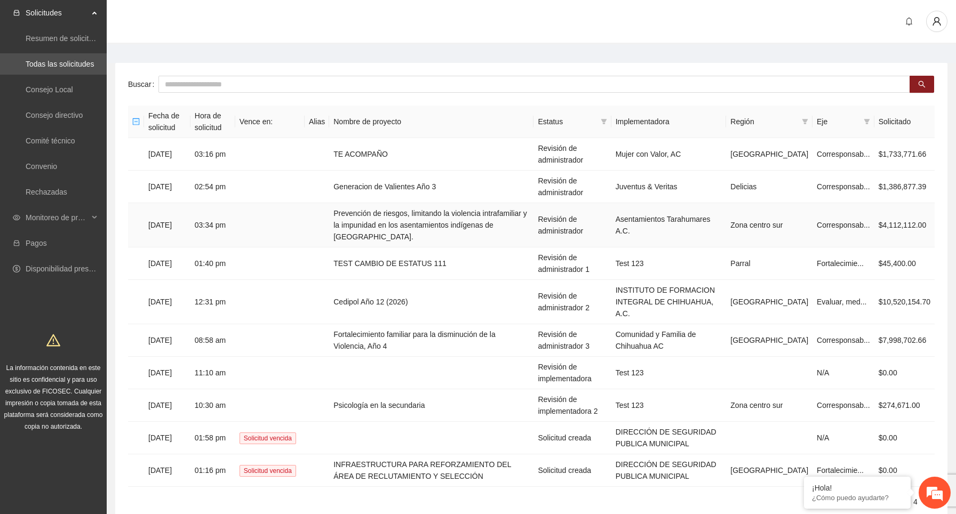
click at [208, 227] on td "03:34 pm" at bounding box center [212, 225] width 45 height 44
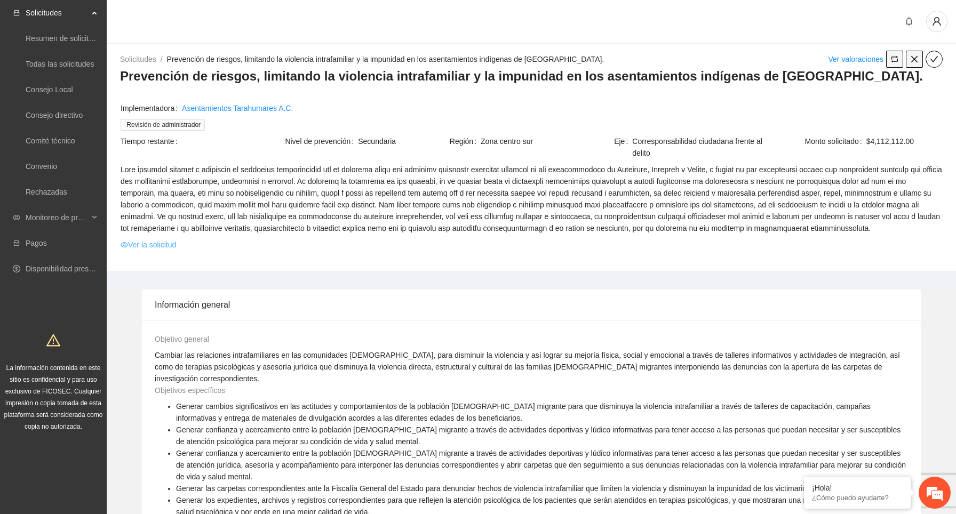
click at [155, 251] on link "Ver la solicitud" at bounding box center [148, 245] width 55 height 12
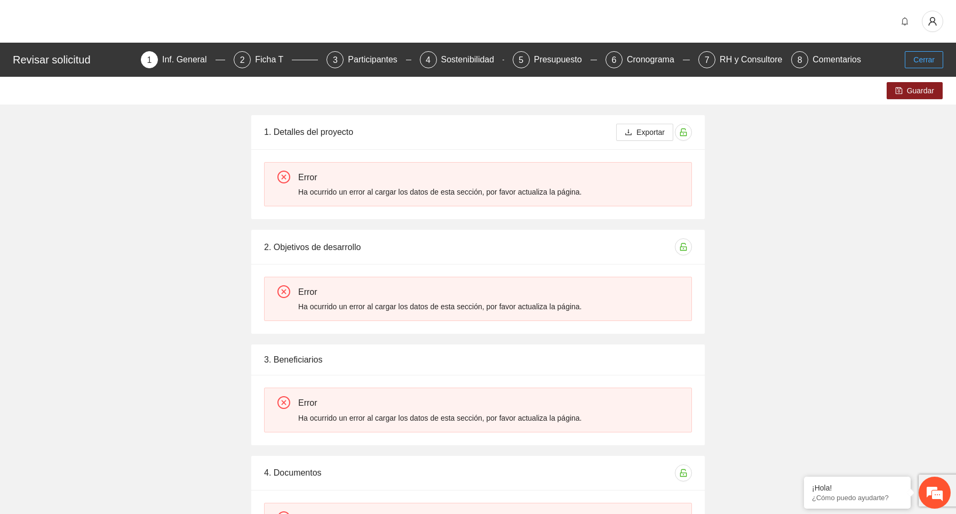
click at [921, 59] on span "Cerrar" at bounding box center [923, 60] width 21 height 12
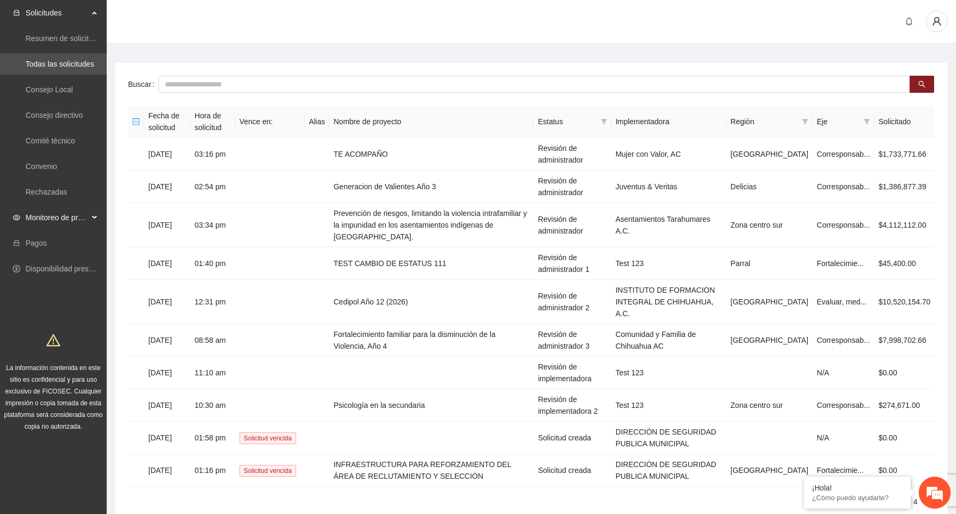
click at [92, 214] on div "Monitoreo de proyectos" at bounding box center [53, 217] width 107 height 21
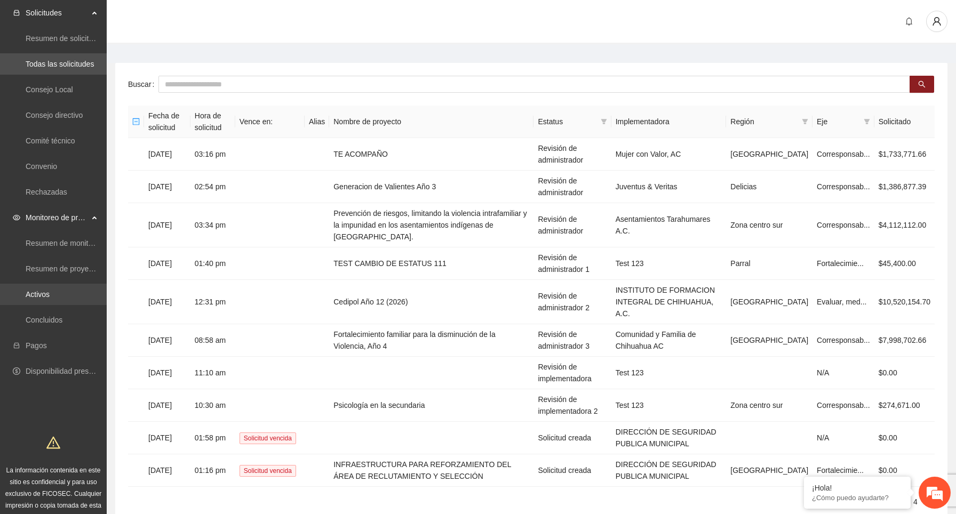
click at [50, 299] on link "Activos" at bounding box center [38, 294] width 24 height 9
click at [50, 294] on link "Activos" at bounding box center [38, 294] width 24 height 9
click at [55, 270] on link "Resumen de proyectos aprobados" at bounding box center [83, 268] width 114 height 9
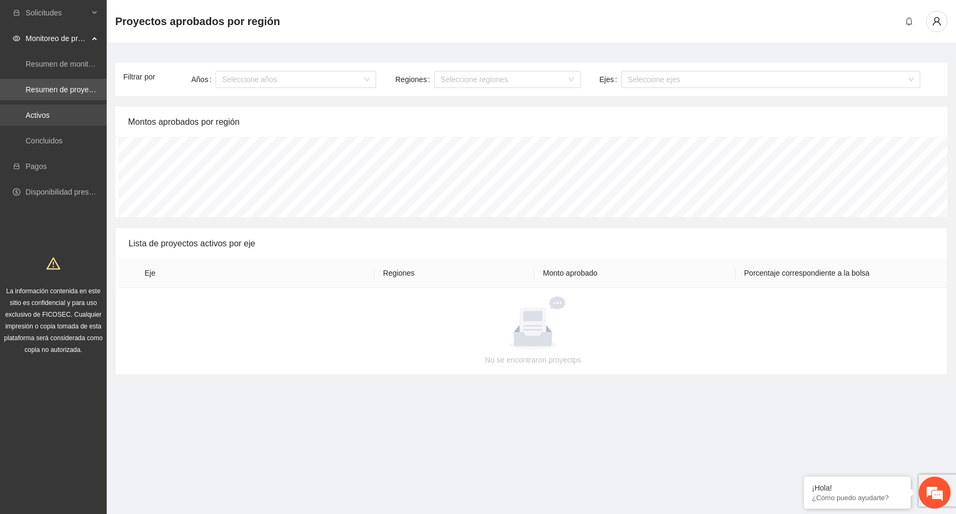
click at [44, 115] on link "Activos" at bounding box center [38, 115] width 24 height 9
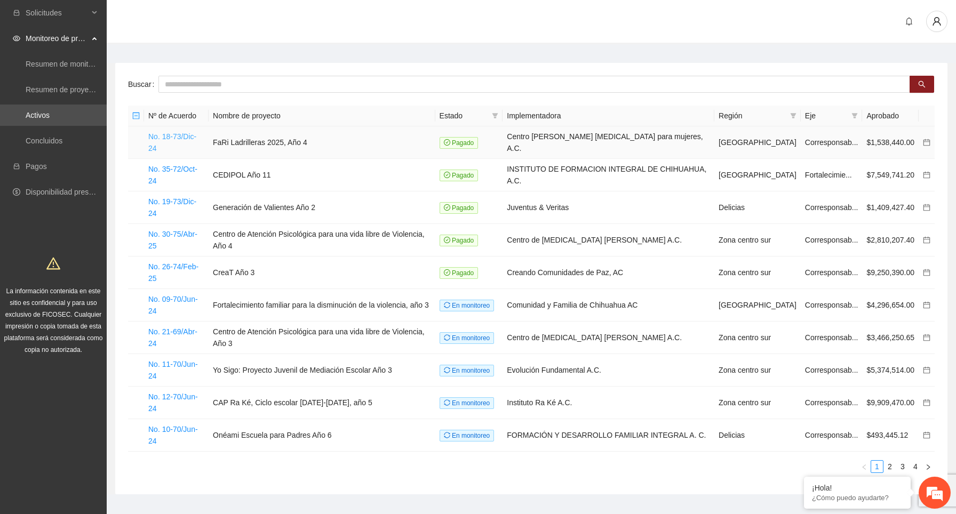
click at [170, 135] on link "No. 18-73/Dic-24" at bounding box center [172, 142] width 48 height 20
